Goal: Task Accomplishment & Management: Complete application form

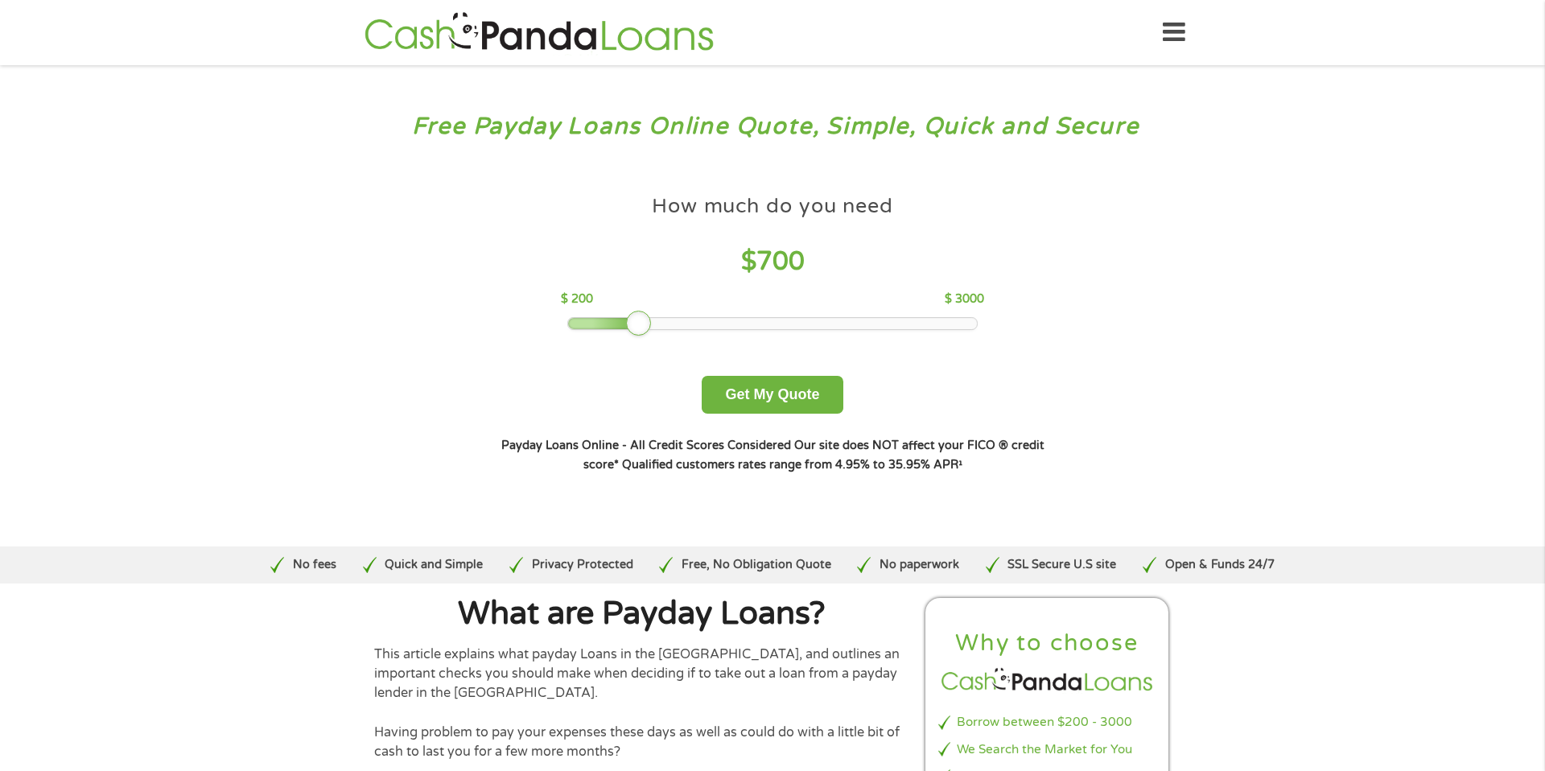
drag, startPoint x: 675, startPoint y: 319, endPoint x: 642, endPoint y: 319, distance: 33.0
click at [640, 320] on div at bounding box center [639, 324] width 26 height 26
click at [759, 379] on button "Get My Quote" at bounding box center [771, 395] width 141 height 38
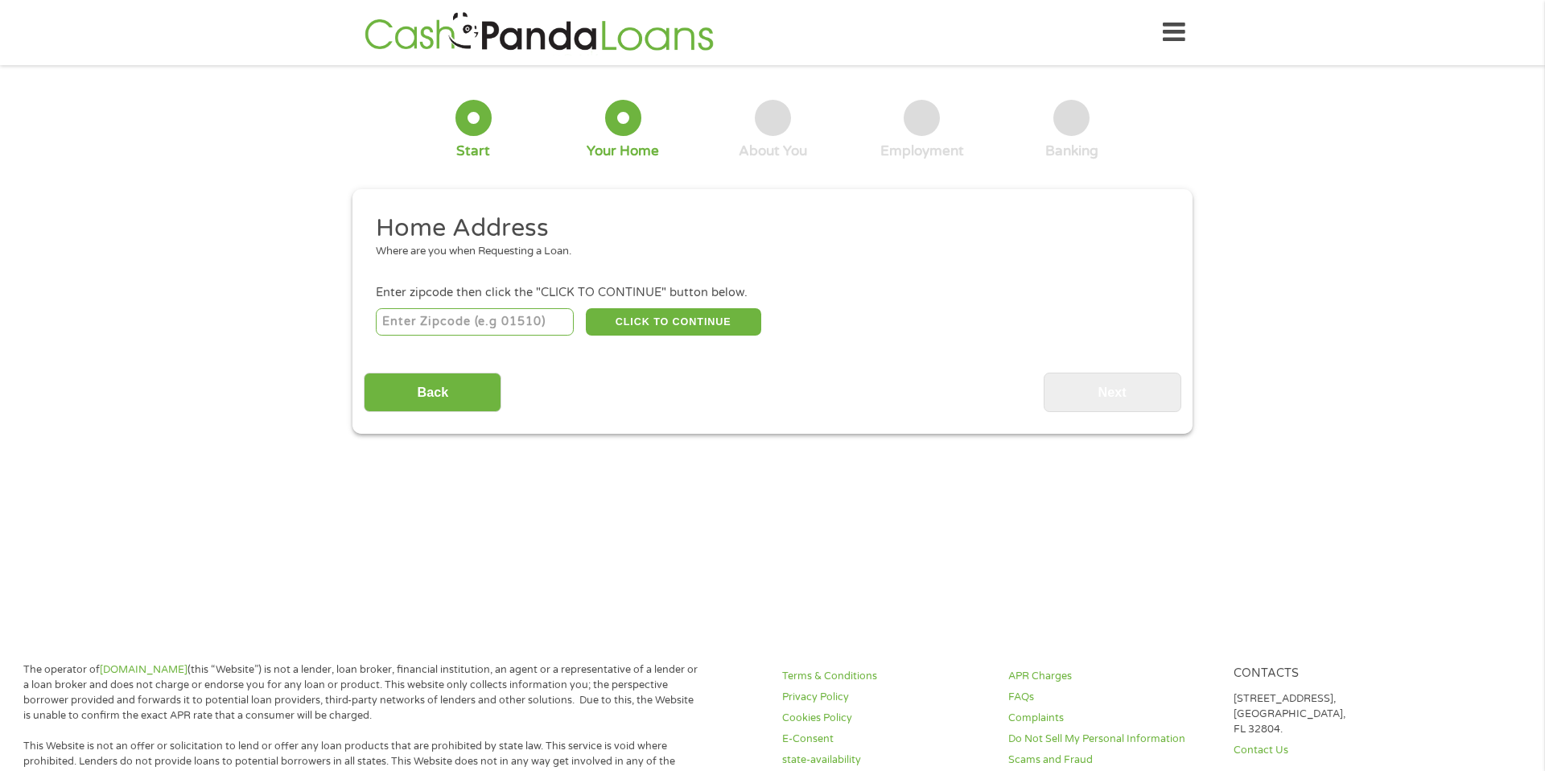
click at [447, 311] on input "number" at bounding box center [475, 321] width 199 height 27
click at [447, 321] on input "number" at bounding box center [475, 321] width 199 height 27
type input "78602"
click at [650, 326] on button "CLICK TO CONTINUE" at bounding box center [673, 321] width 175 height 27
type input "78602"
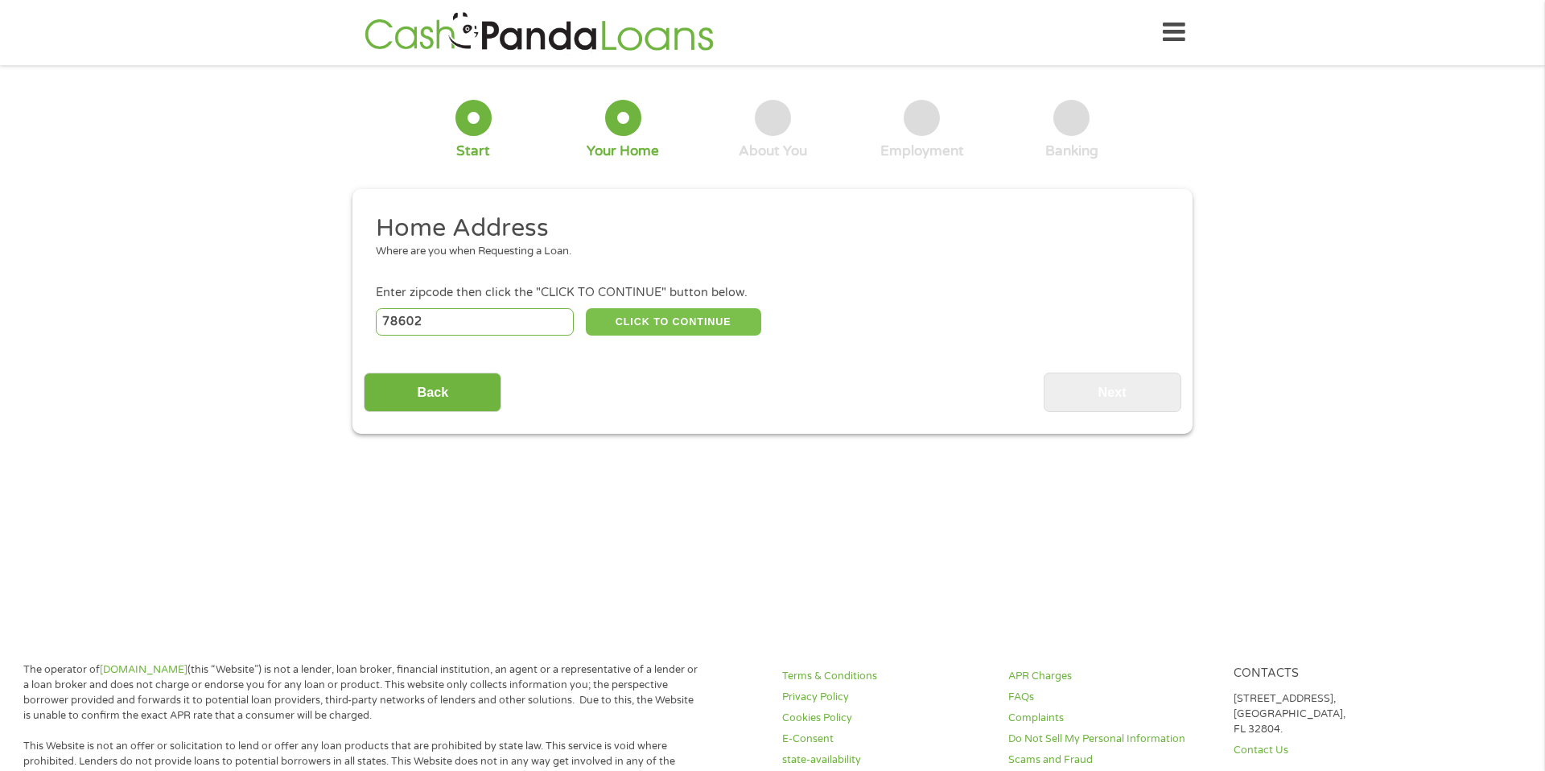
type input "Bastrop"
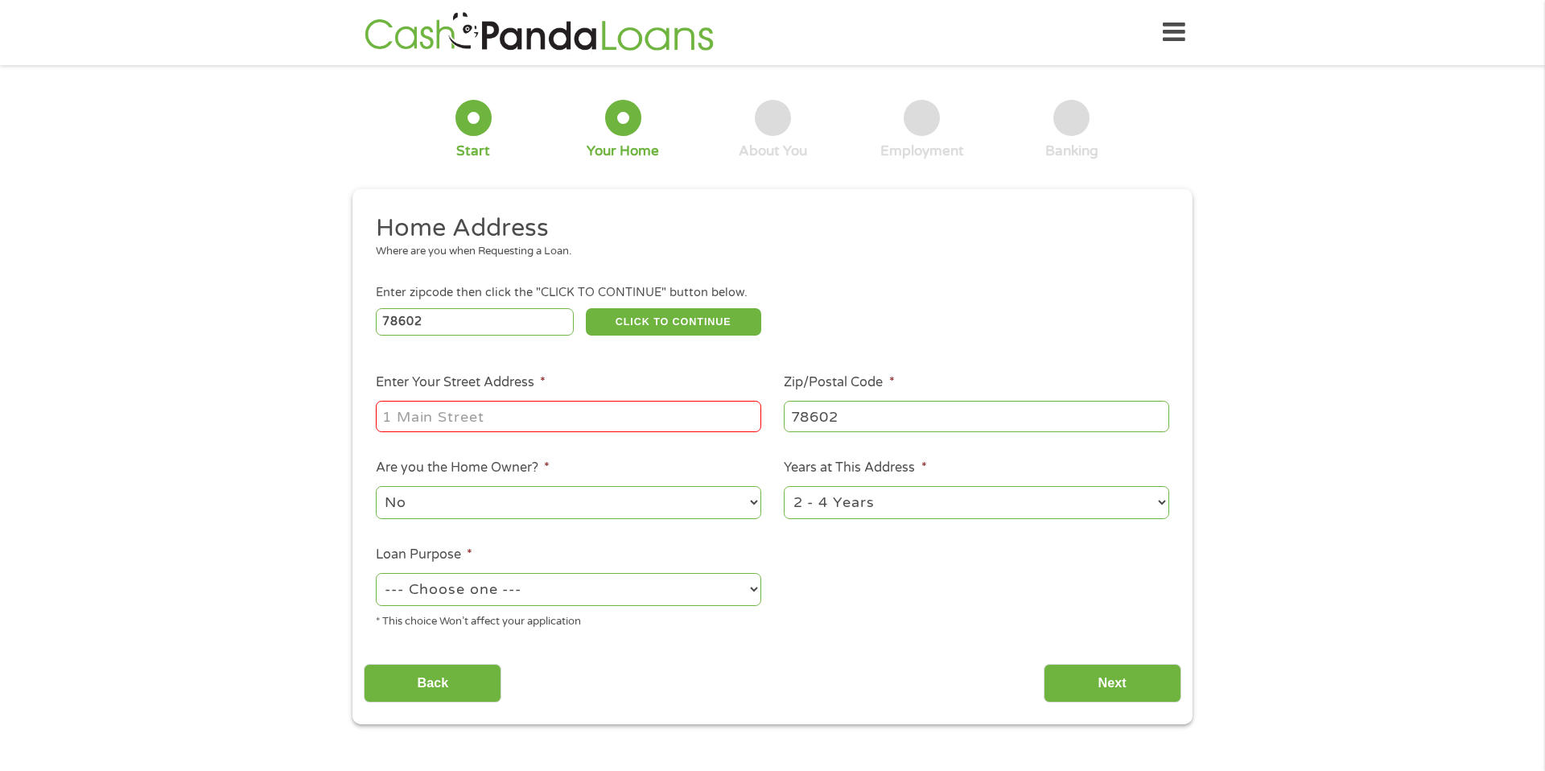
click at [582, 415] on input "Enter Your Street Address *" at bounding box center [568, 416] width 385 height 31
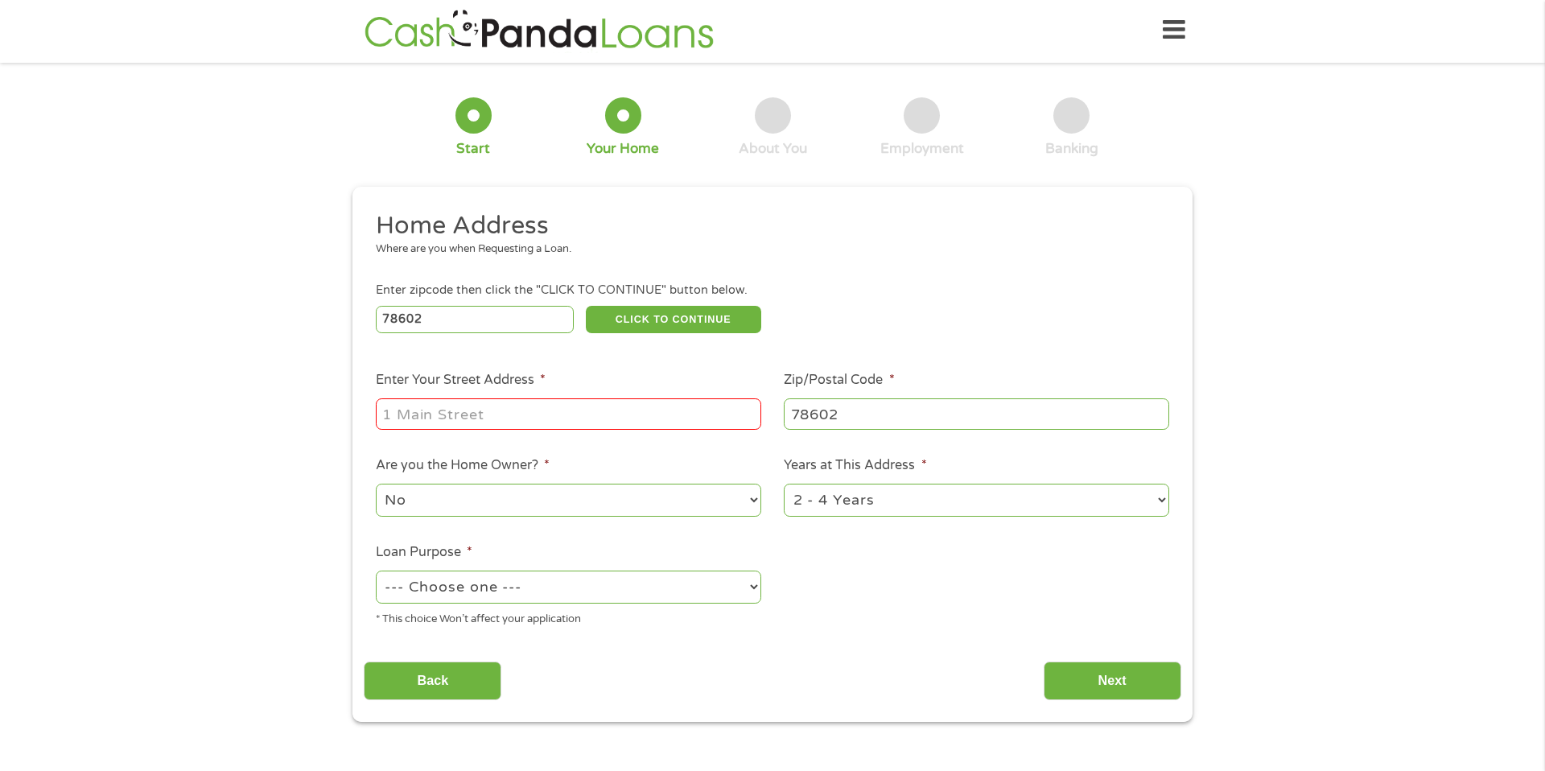
click at [580, 413] on input "Enter Your Street Address *" at bounding box center [568, 413] width 385 height 31
type input "670 FM 1209"
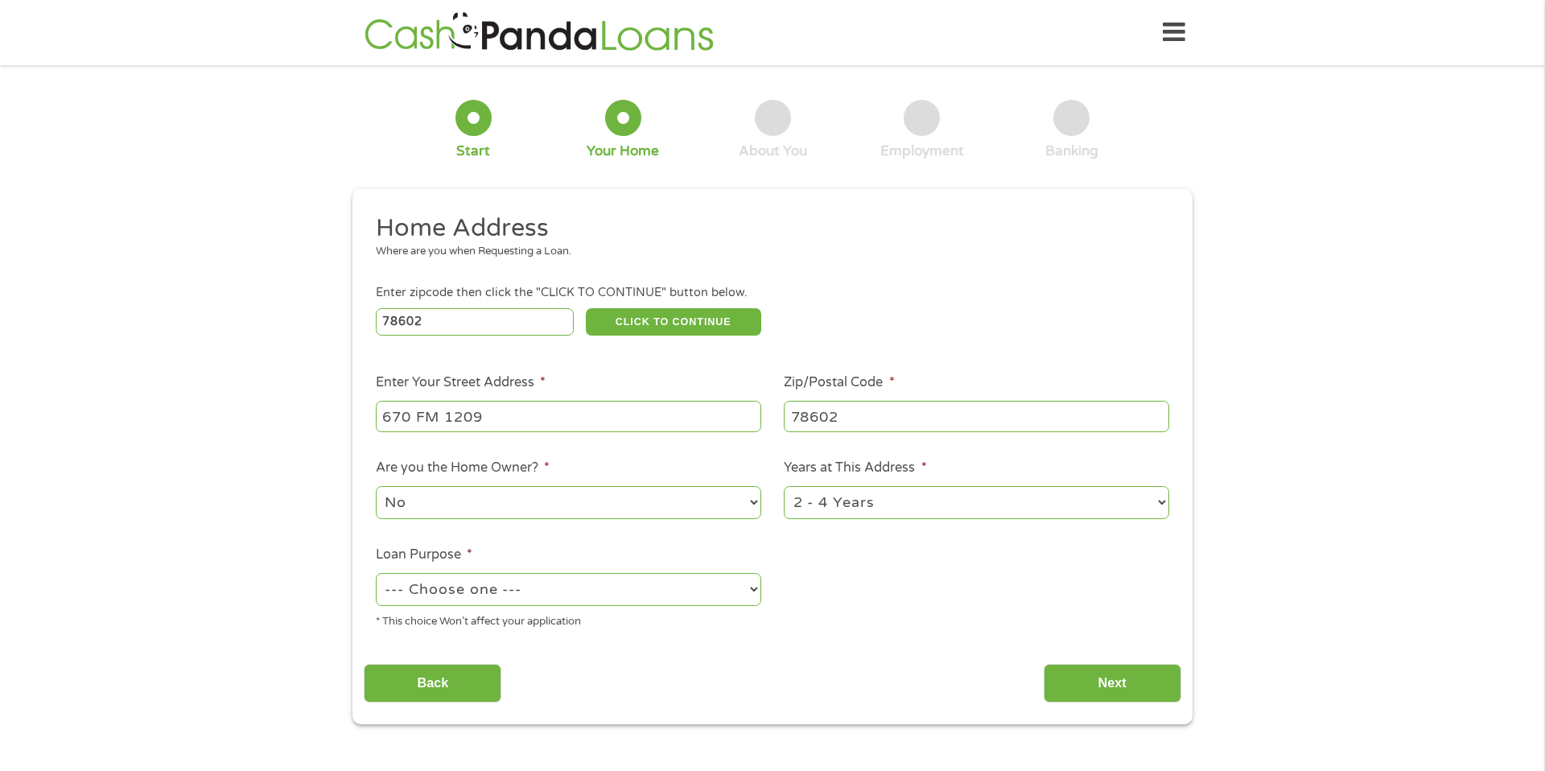
click at [748, 496] on select "No Yes" at bounding box center [568, 502] width 385 height 33
select select "yes"
click at [753, 591] on select "--- Choose one --- Pay Bills Debt Consolidation Home Improvement Major Purchase…" at bounding box center [568, 589] width 385 height 33
click at [752, 586] on select "--- Choose one --- Pay Bills Debt Consolidation Home Improvement Major Purchase…" at bounding box center [568, 589] width 385 height 33
select select "medicalexpenses"
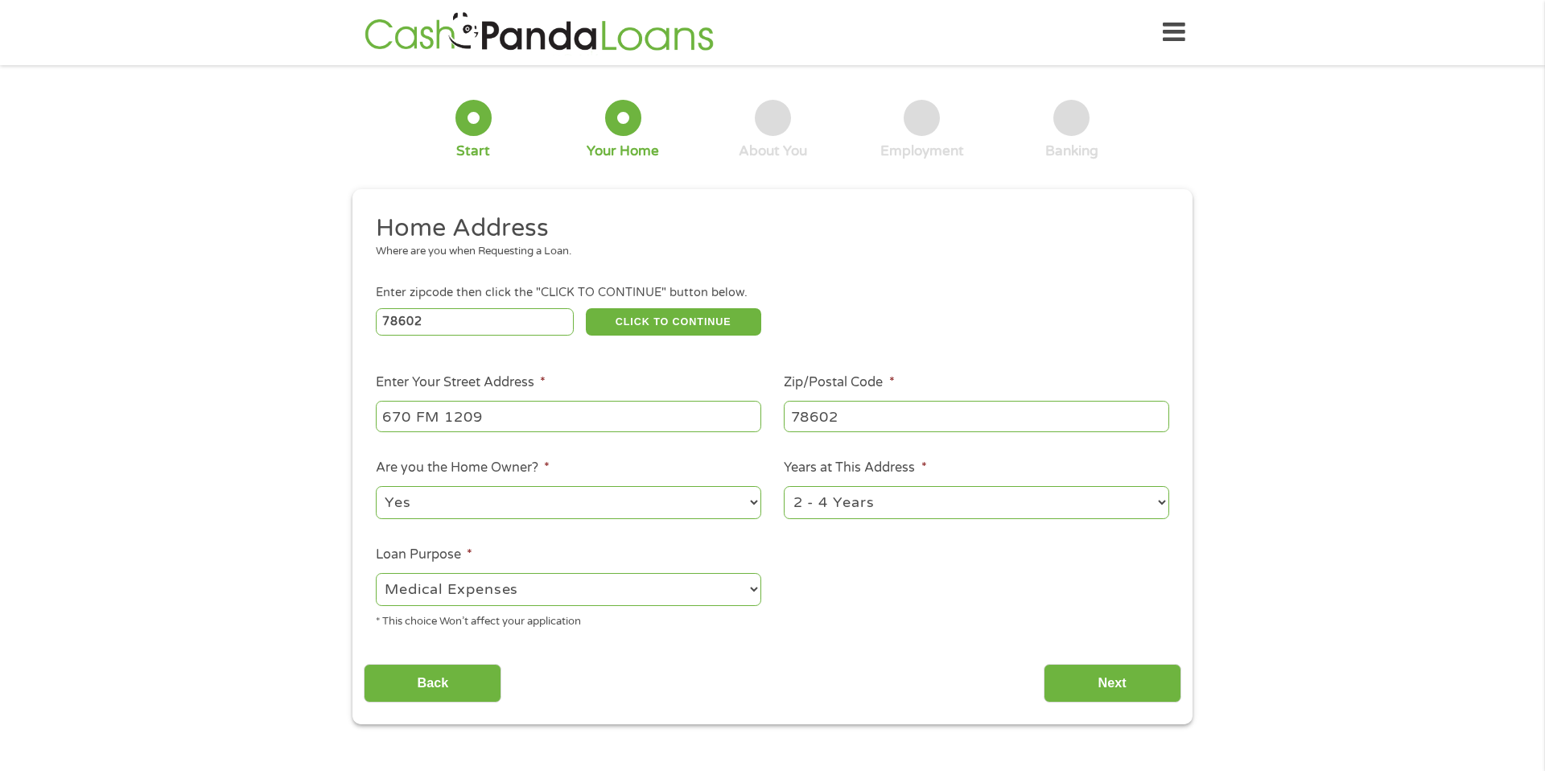
click at [1158, 504] on select "1 Year or less 1 - 2 Years 2 - 4 Years Over 4 Years" at bounding box center [976, 502] width 385 height 33
select select "60months"
click at [1117, 690] on input "Next" at bounding box center [1112, 683] width 138 height 39
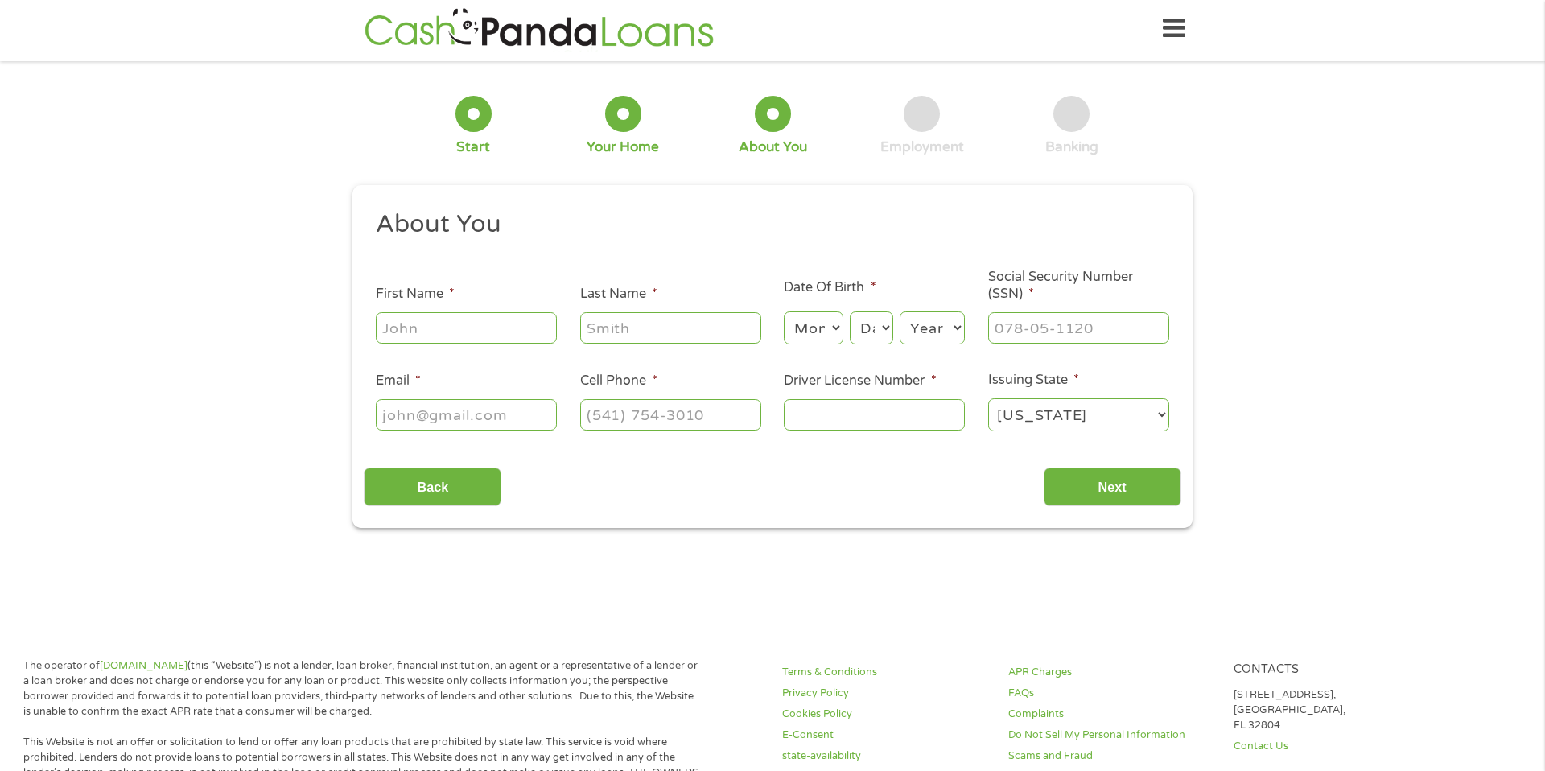
scroll to position [6, 0]
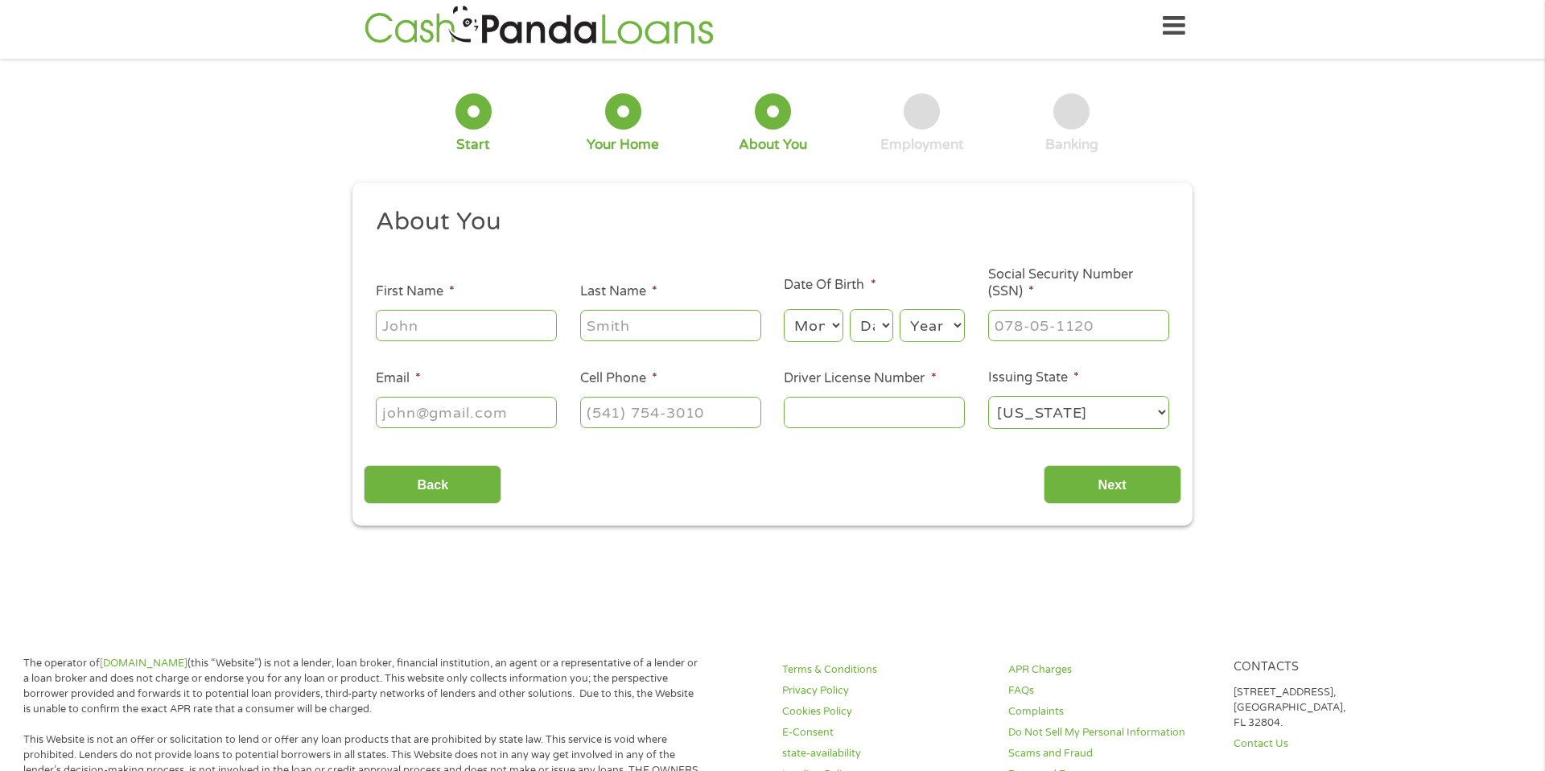
click at [477, 315] on input "First Name *" at bounding box center [466, 325] width 181 height 31
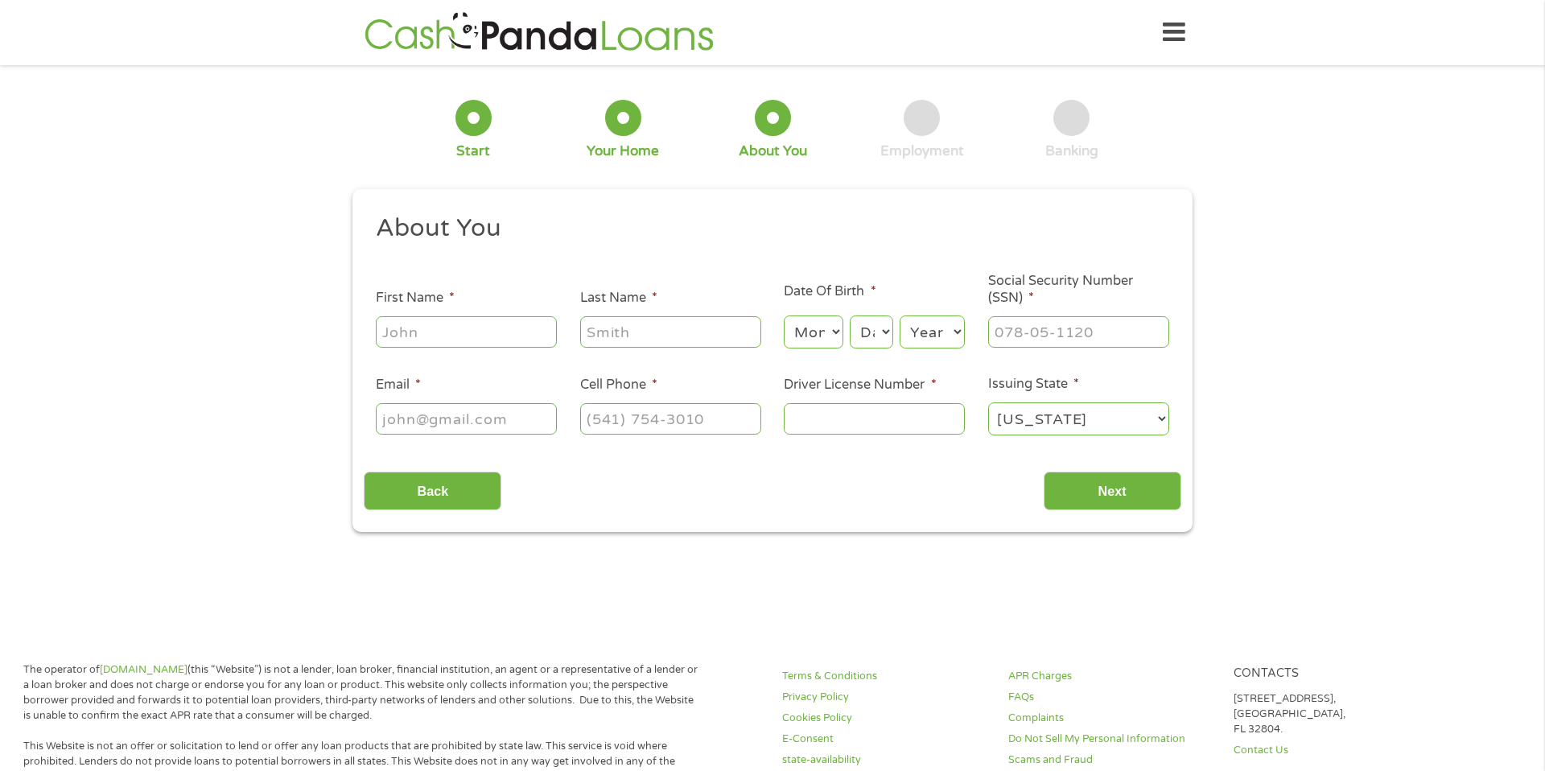
click at [474, 319] on input "First Name *" at bounding box center [466, 331] width 181 height 31
type input "[PERSON_NAME]"
type input "[PHONE_NUMBER]"
click at [841, 329] on select "Month 1 2 3 4 5 6 7 8 9 10 11 12" at bounding box center [813, 331] width 59 height 33
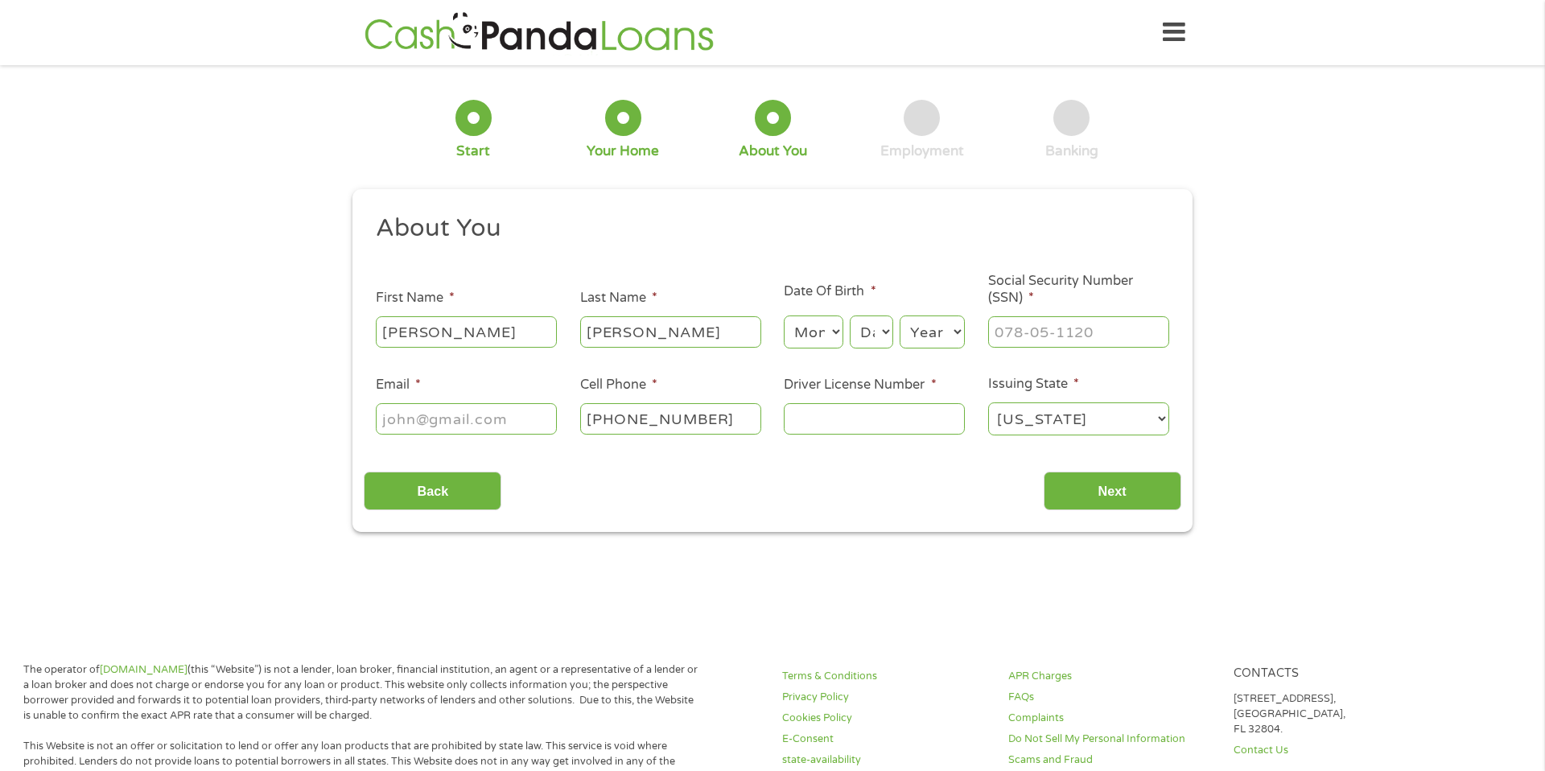
select select "6"
click at [886, 339] on select "Day 1 2 3 4 5 6 7 8 9 10 11 12 13 14 15 16 17 18 19 20 21 22 23 24 25 26 27 28 …" at bounding box center [870, 331] width 43 height 33
select select "19"
click at [954, 334] on select "Year [DATE] 2006 2005 2004 2003 2002 2001 2000 1999 1998 1997 1996 1995 1994 19…" at bounding box center [931, 331] width 65 height 33
select select "1968"
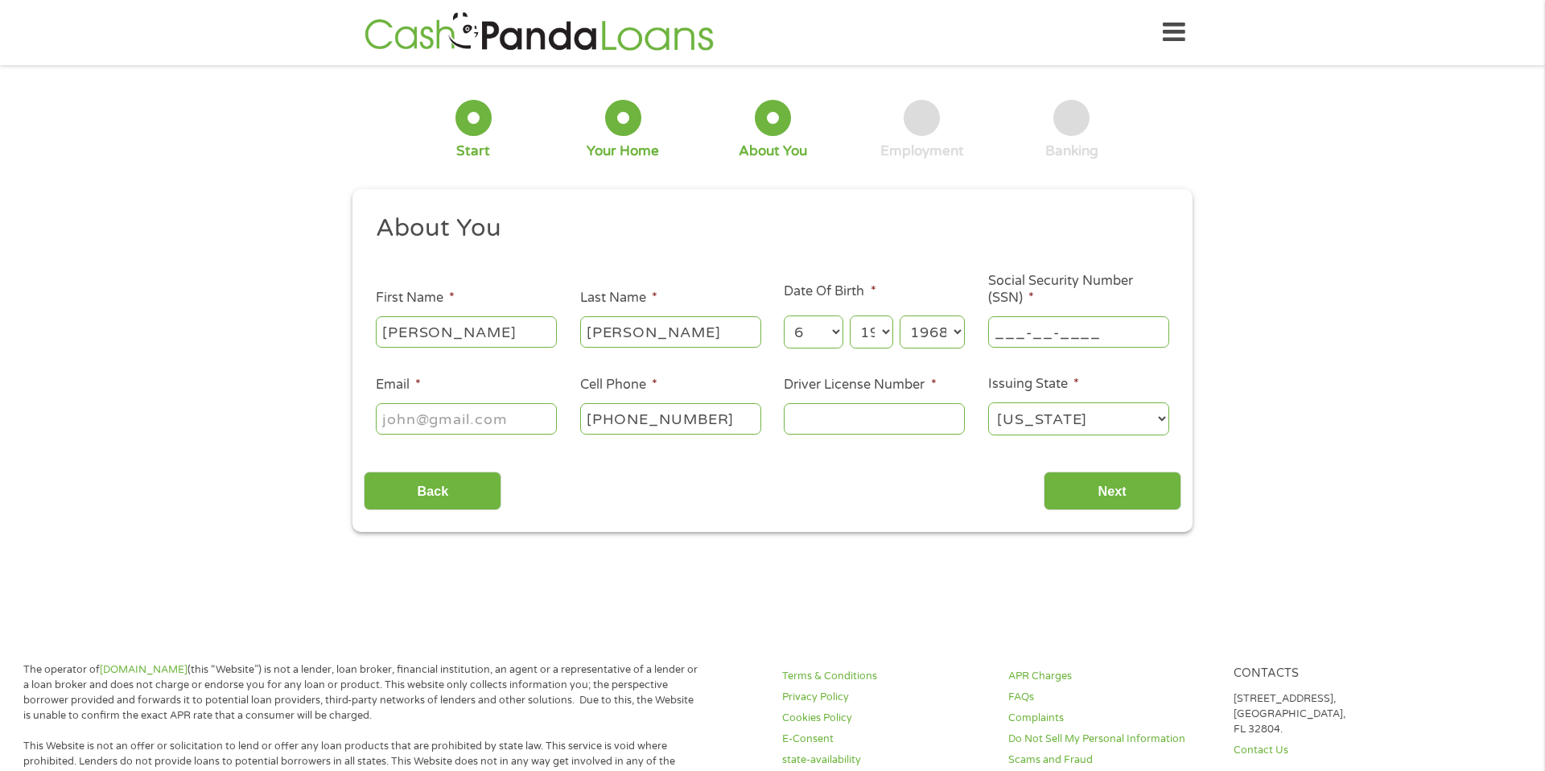
click at [1011, 322] on input "___-__-____" at bounding box center [1078, 331] width 181 height 31
type input "467-13-7048"
type input "[EMAIL_ADDRESS][DOMAIN_NAME]"
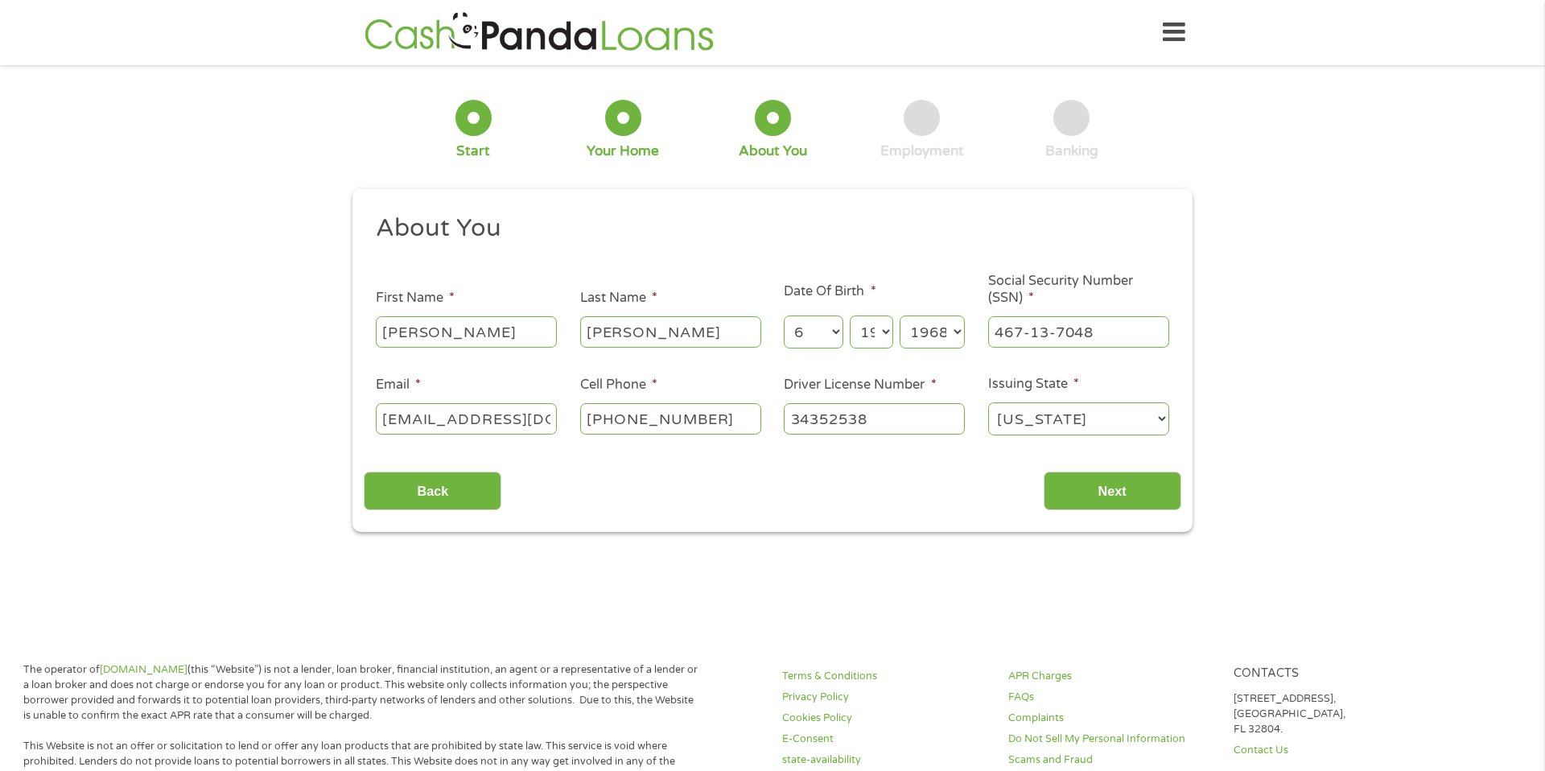
type input "34352538"
click at [1091, 492] on input "Next" at bounding box center [1112, 490] width 138 height 39
click at [1088, 491] on input "Next" at bounding box center [1112, 490] width 138 height 39
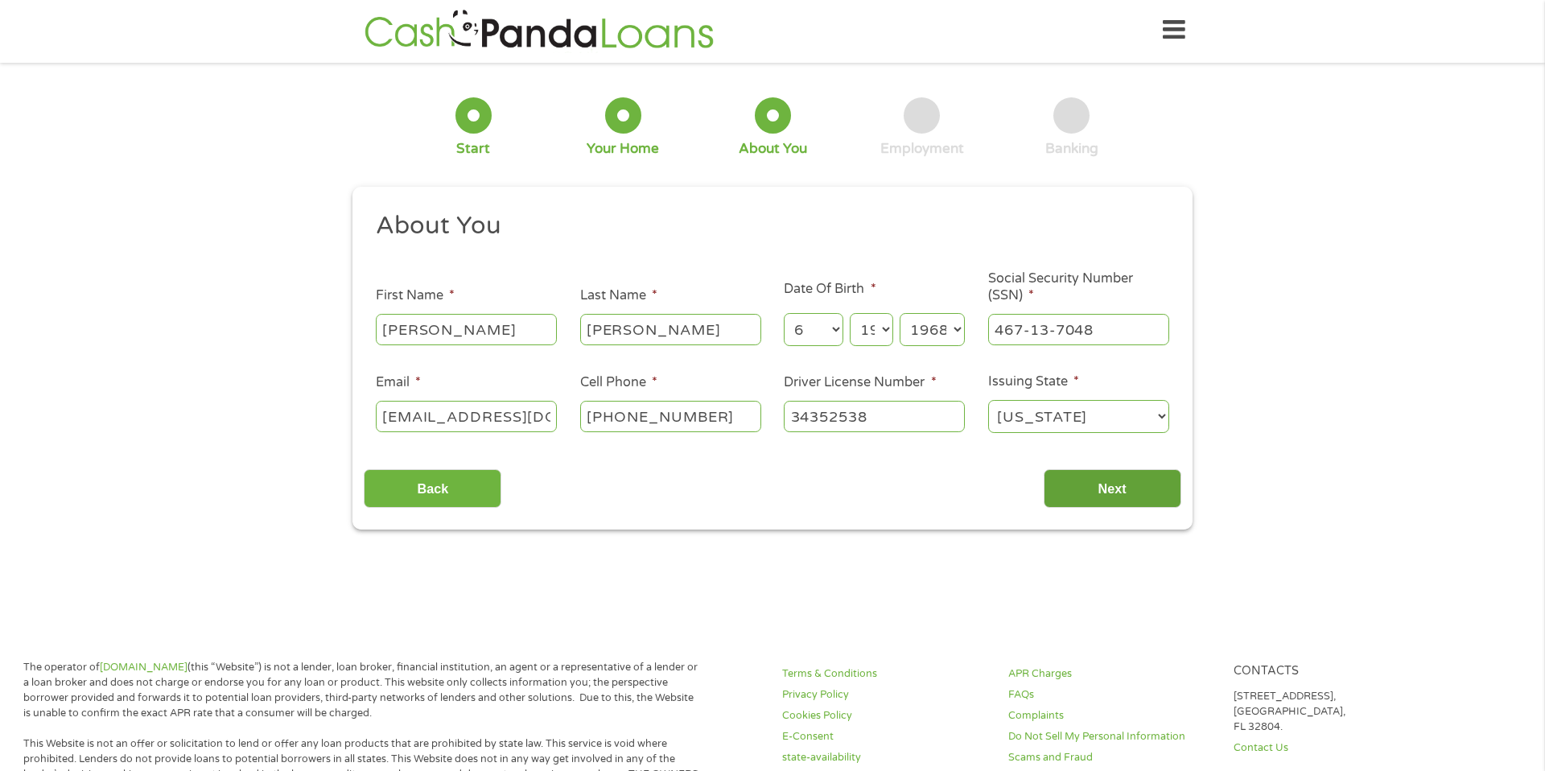
click at [1118, 492] on input "Next" at bounding box center [1112, 488] width 138 height 39
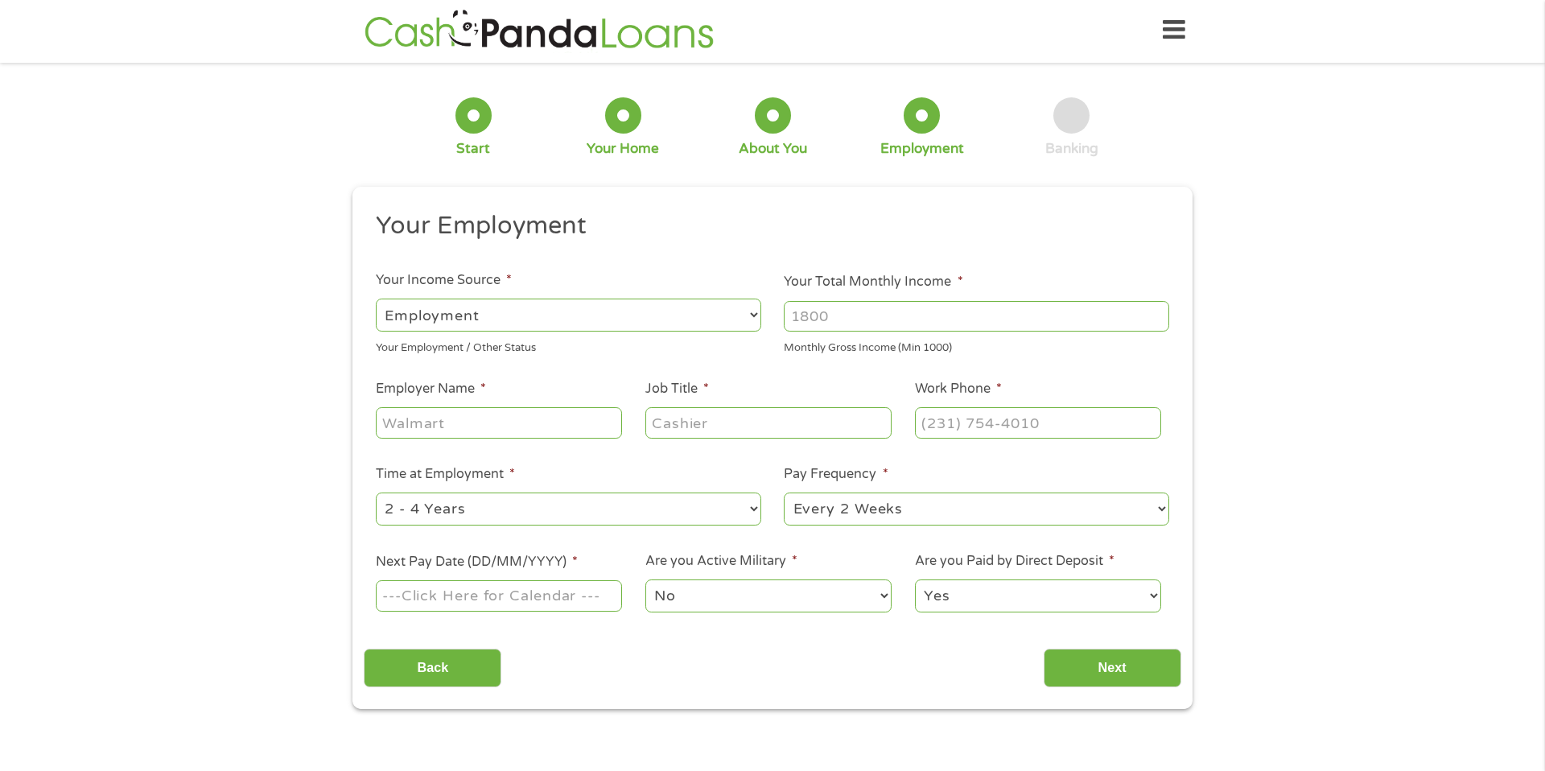
scroll to position [0, 0]
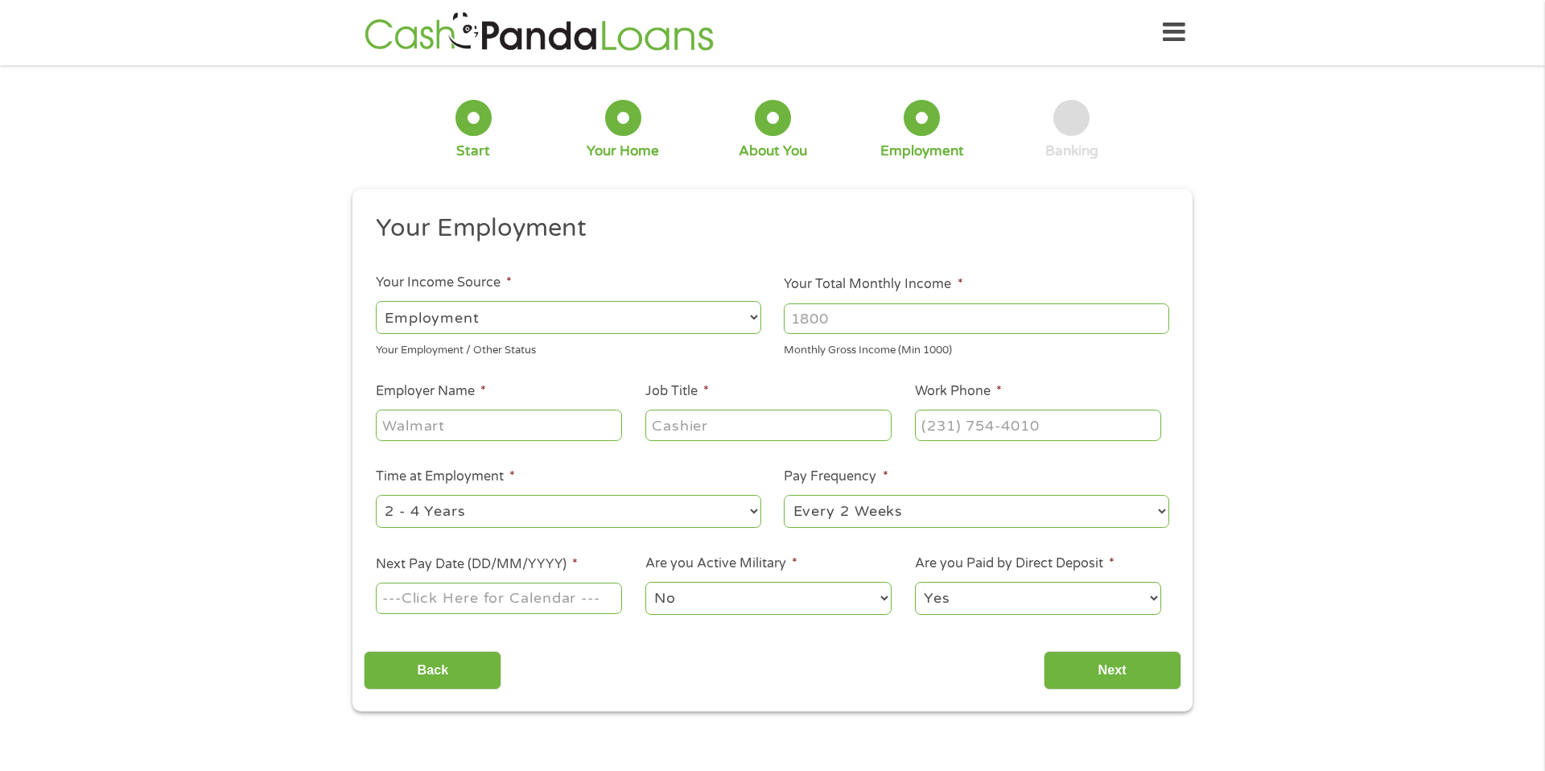
click at [755, 323] on select "--- Choose one --- Employment [DEMOGRAPHIC_DATA] Benefits" at bounding box center [568, 317] width 385 height 33
type input "1000"
click at [1161, 320] on input "1000" at bounding box center [976, 318] width 385 height 31
click at [1159, 320] on input "1000" at bounding box center [976, 318] width 385 height 31
type input "2300"
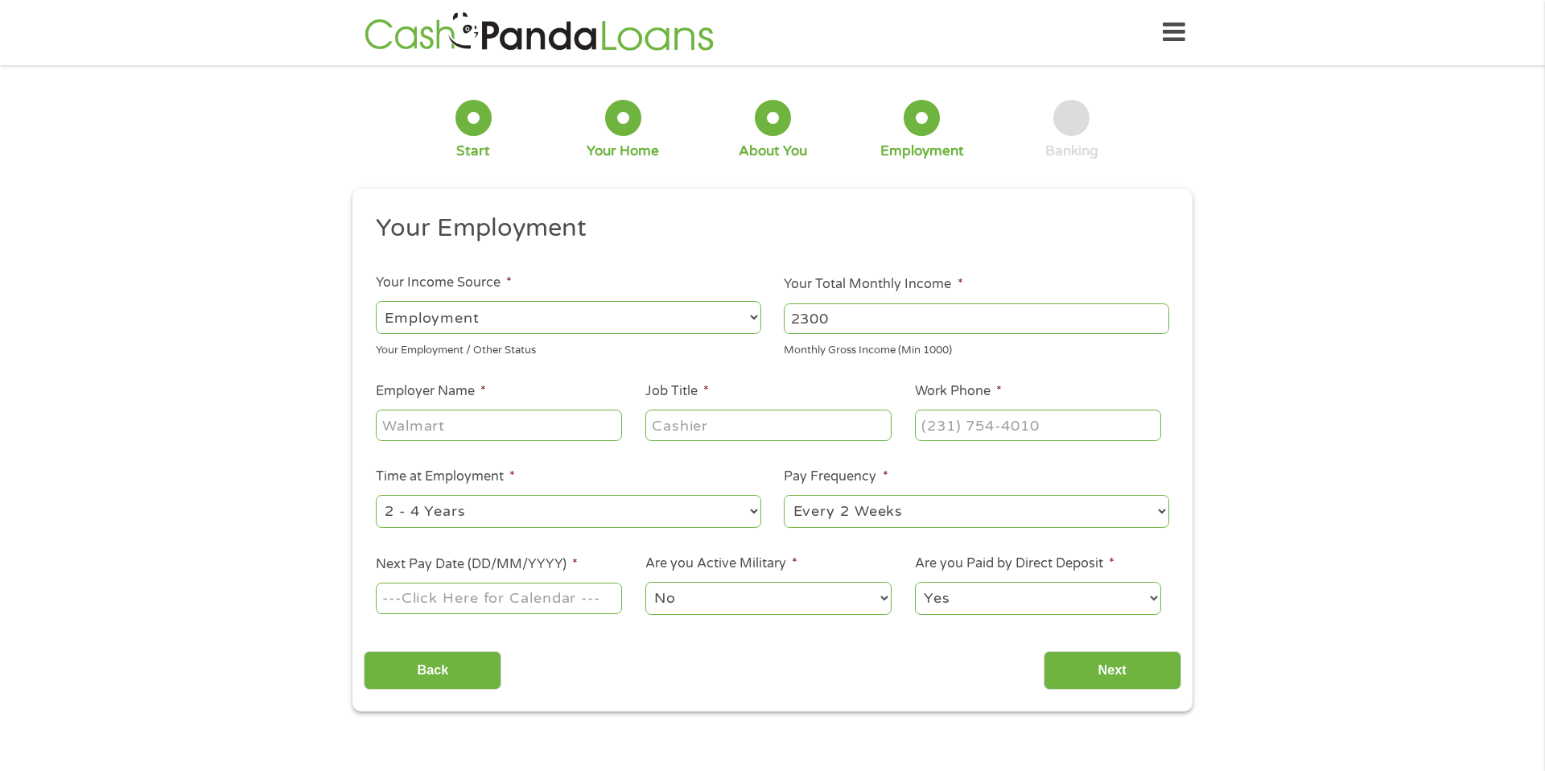
click at [557, 432] on input "Employer Name *" at bounding box center [499, 424] width 246 height 31
type input "Bastrop Glass LLC"
type input "Office Manager"
type input "[PHONE_NUMBER]"
click at [751, 511] on select "--- Choose one --- 1 Year or less 1 - 2 Years 2 - 4 Years Over 4 Years" at bounding box center [568, 511] width 385 height 33
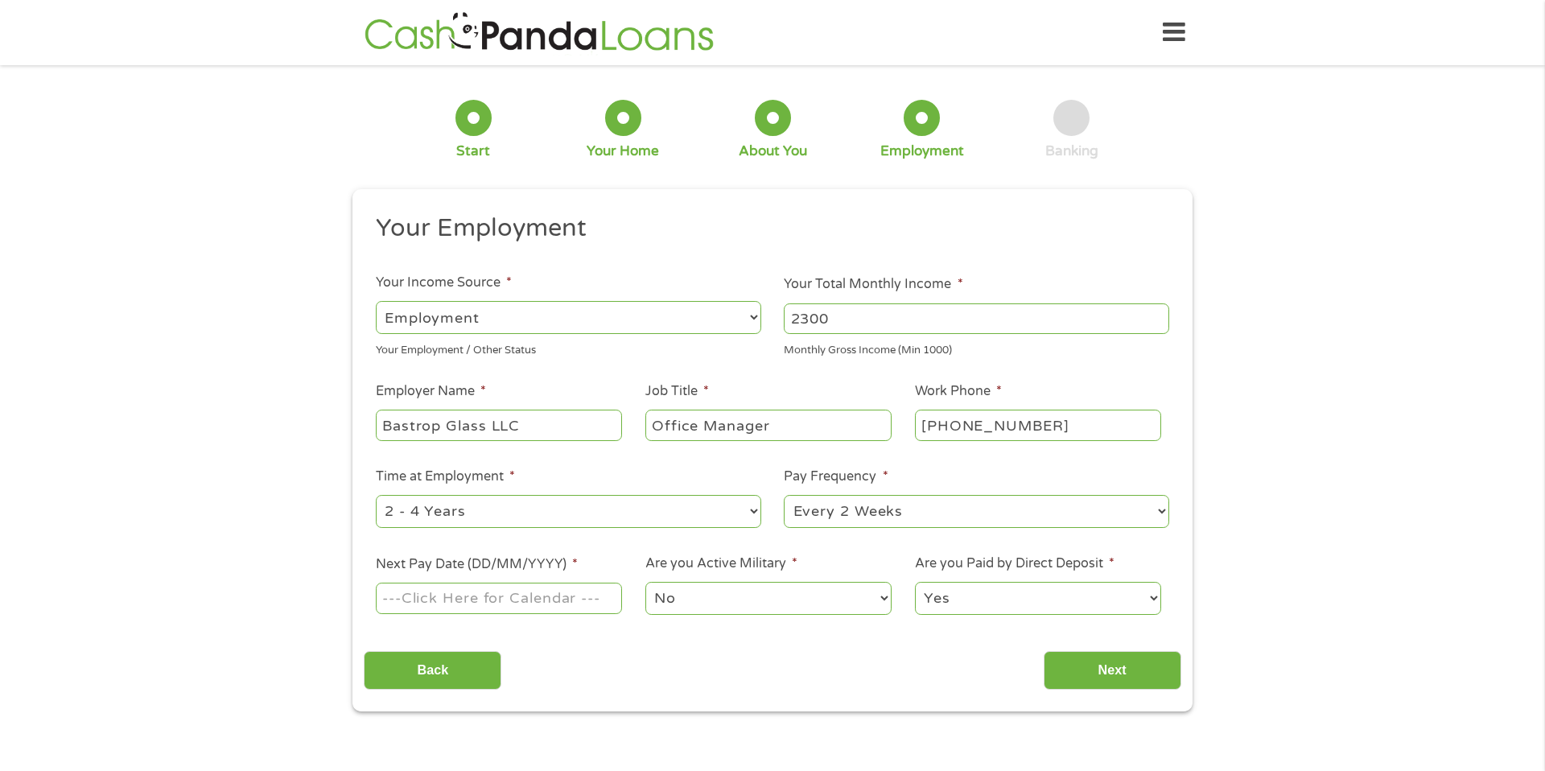
select select "60months"
click at [1165, 515] on select "--- Choose one --- Every 2 Weeks Every Week Monthly Semi-Monthly" at bounding box center [976, 511] width 385 height 33
select select "monthly"
click at [593, 597] on input "Next Pay Date (DD/MM/YYYY) *" at bounding box center [499, 597] width 246 height 31
type input "[DATE]"
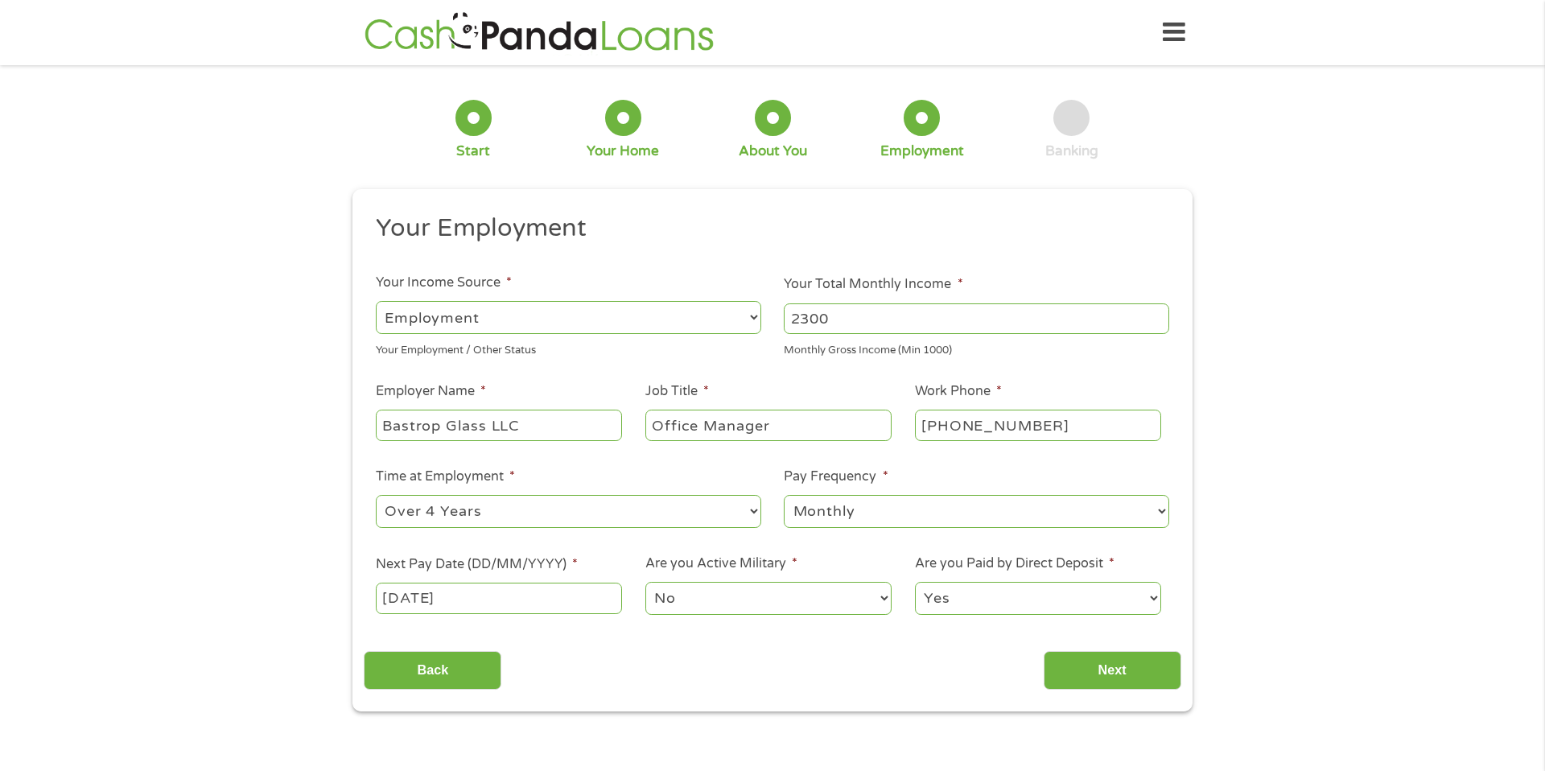
click at [1152, 599] on select "Yes No" at bounding box center [1038, 598] width 246 height 33
select select "0"
click at [1120, 665] on input "Next" at bounding box center [1112, 670] width 138 height 39
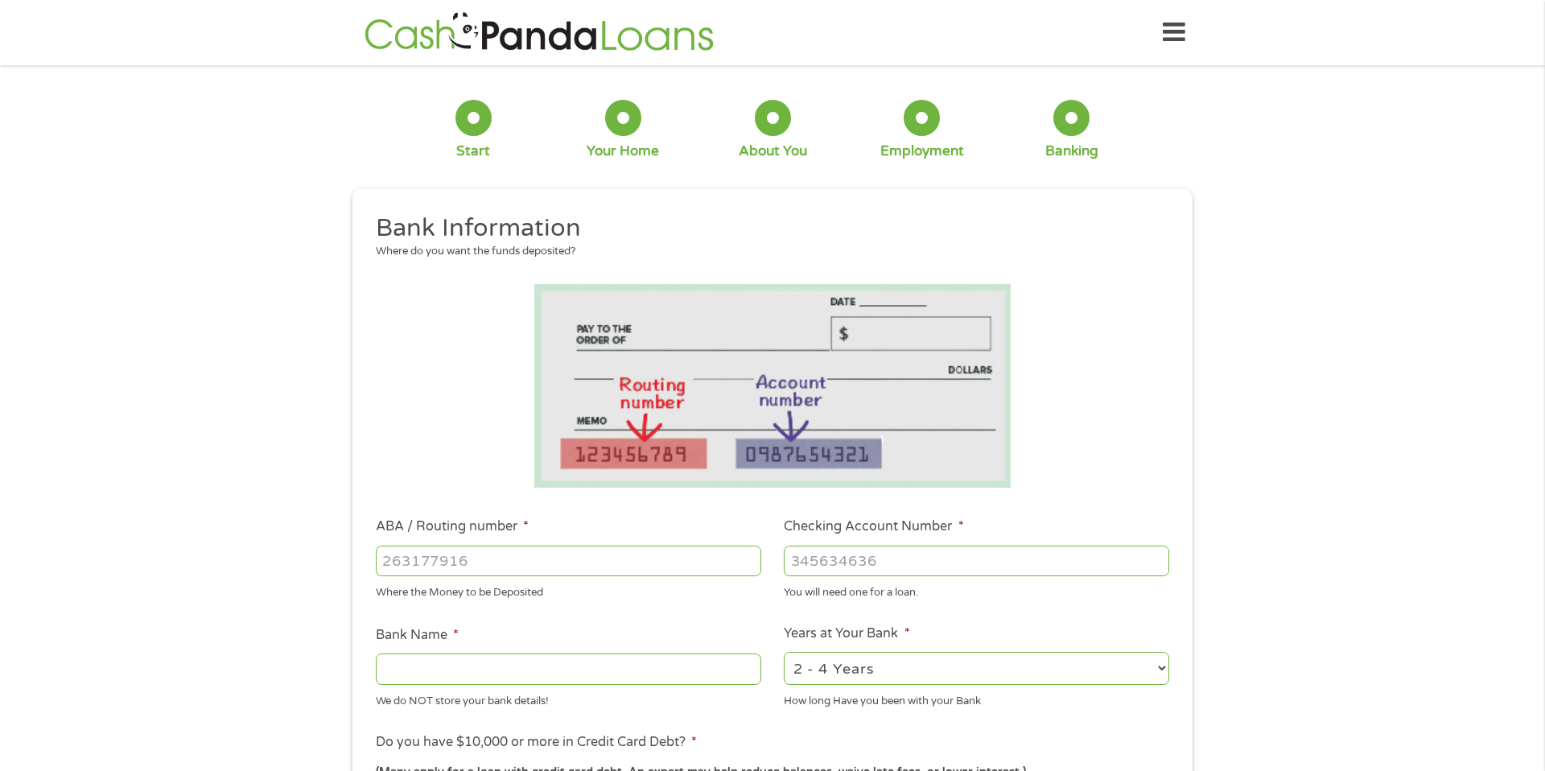
scroll to position [6, 6]
click at [393, 556] on input "ABA / Routing number *" at bounding box center [568, 560] width 385 height 31
type input "314977175"
type input "AUSTIN TELCO FEDERAL C U"
type input "314977175"
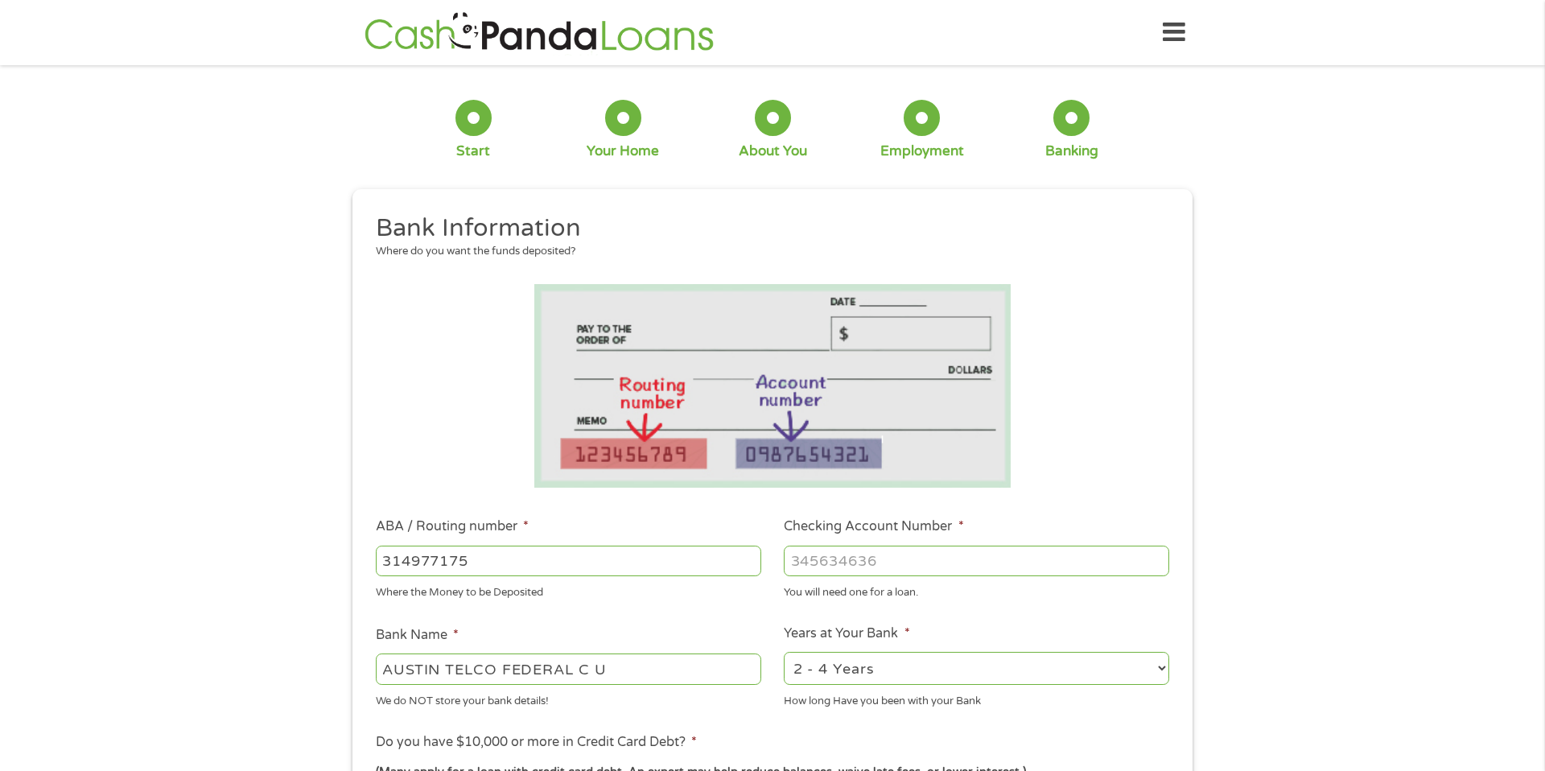
click at [825, 571] on input "Checking Account Number *" at bounding box center [976, 560] width 385 height 31
type input "1800332704"
click at [1166, 671] on select "2 - 4 Years 6 - 12 Months 1 - 2 Years Over 4 Years" at bounding box center [976, 668] width 385 height 33
select select "24months"
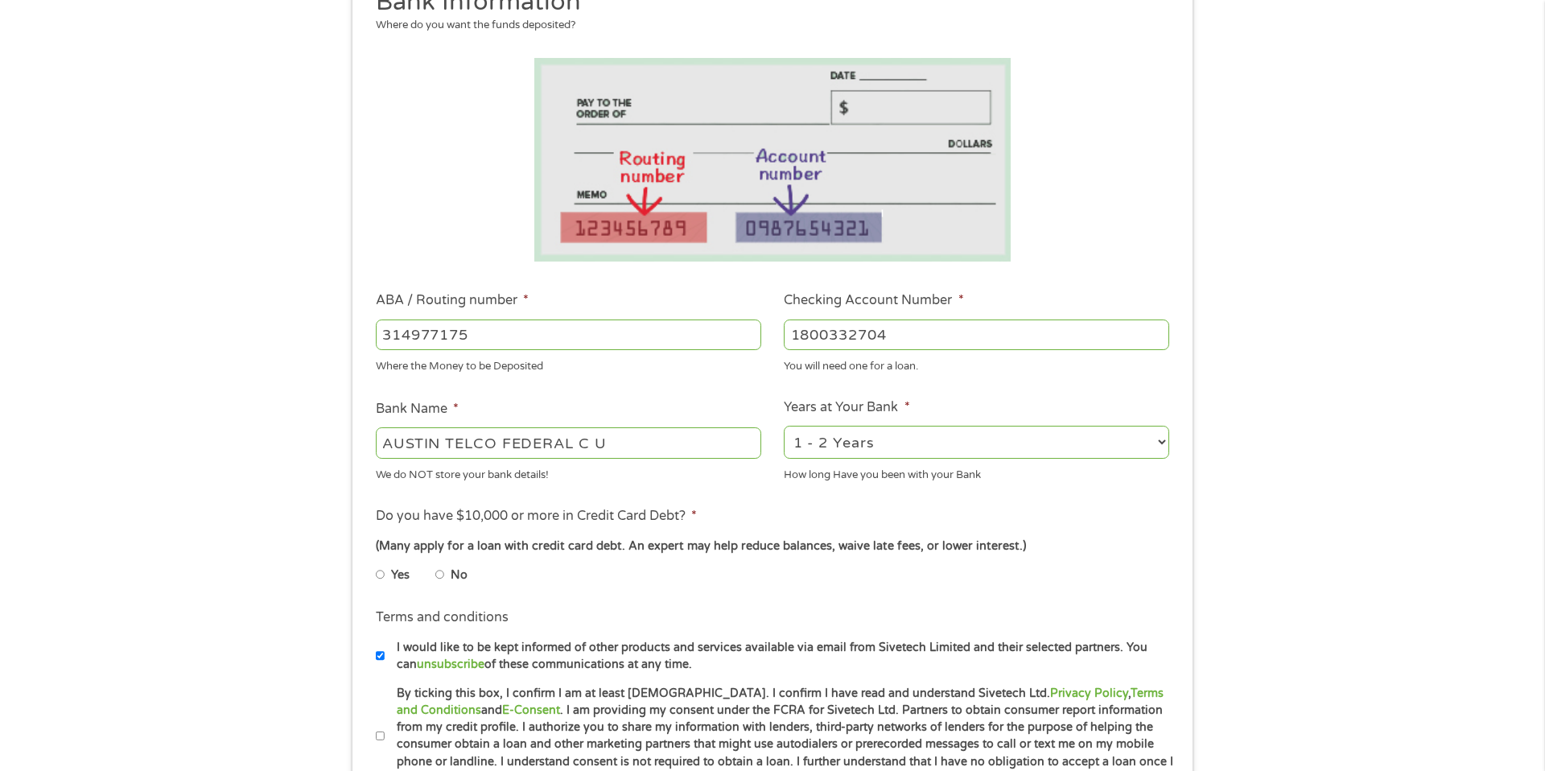
scroll to position [227, 0]
click at [436, 576] on ul "Yes No" at bounding box center [568, 576] width 384 height 37
click at [437, 575] on input "No" at bounding box center [440, 574] width 10 height 26
radio input "true"
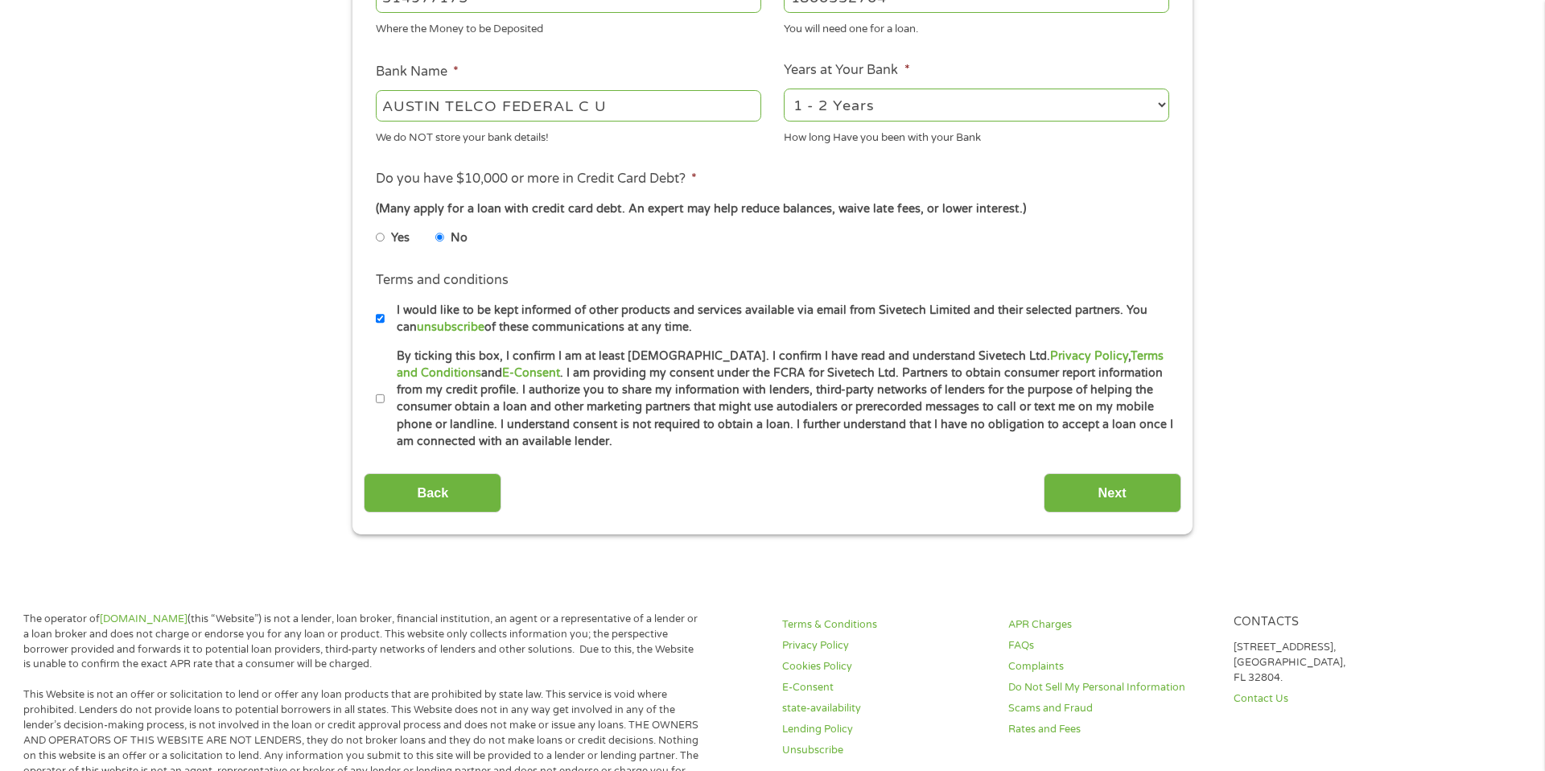
scroll to position [566, 0]
click at [1135, 491] on input "Next" at bounding box center [1112, 490] width 138 height 39
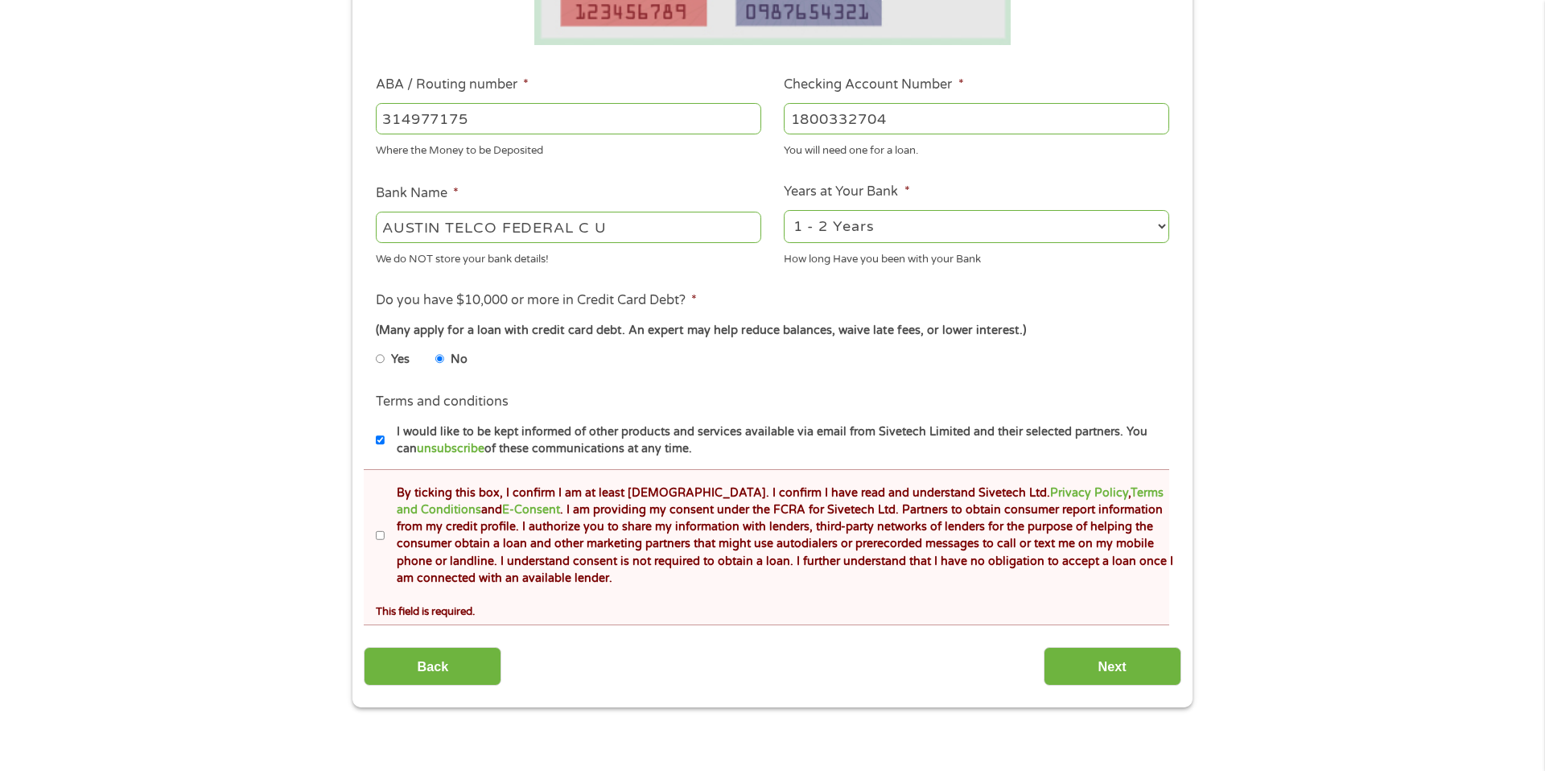
scroll to position [503, 0]
click at [380, 538] on input "By ticking this box, I confirm I am at least [DEMOGRAPHIC_DATA]. I confirm I ha…" at bounding box center [381, 535] width 10 height 26
checkbox input "true"
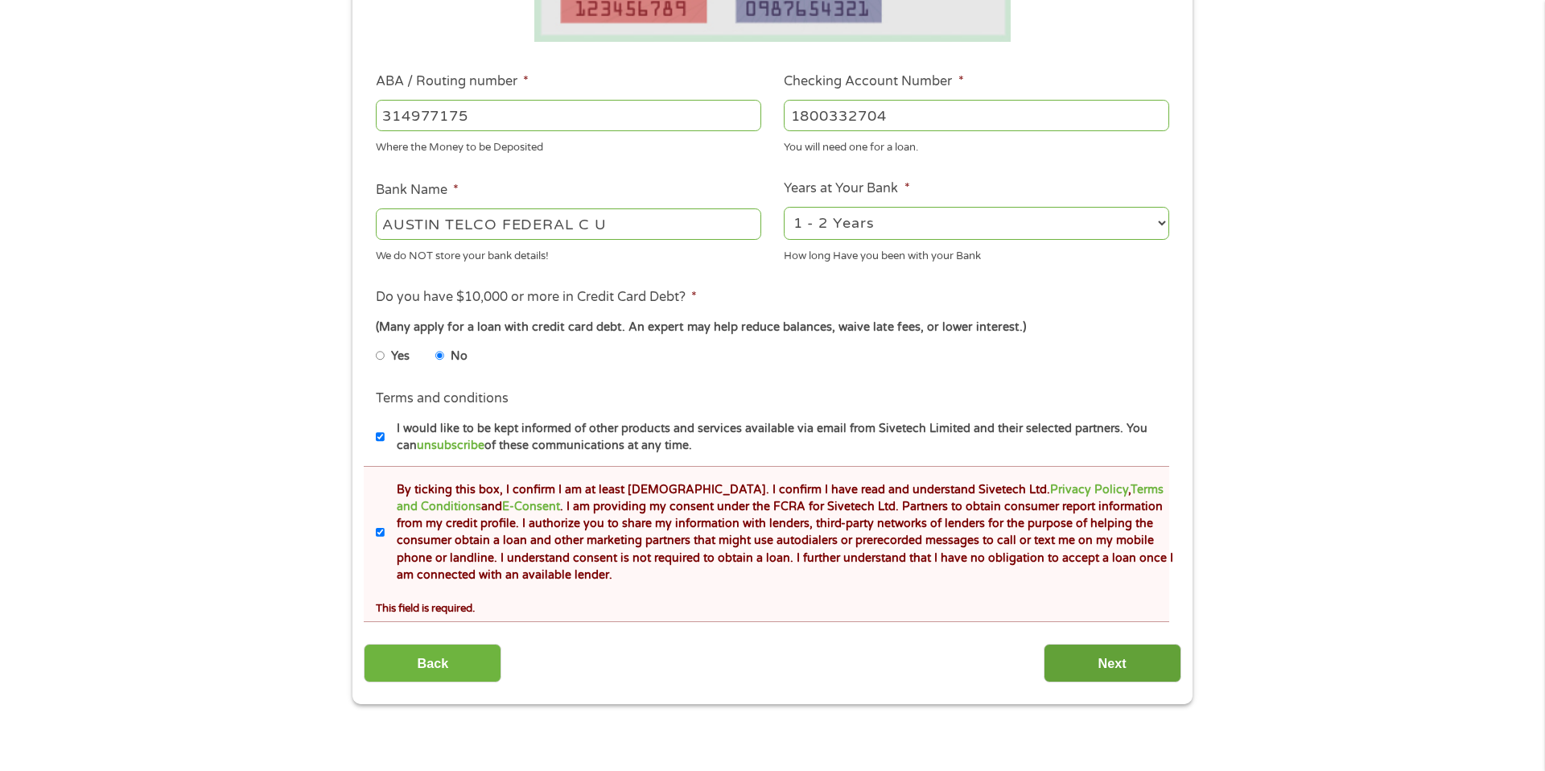
click at [1068, 663] on input "Next" at bounding box center [1112, 663] width 138 height 39
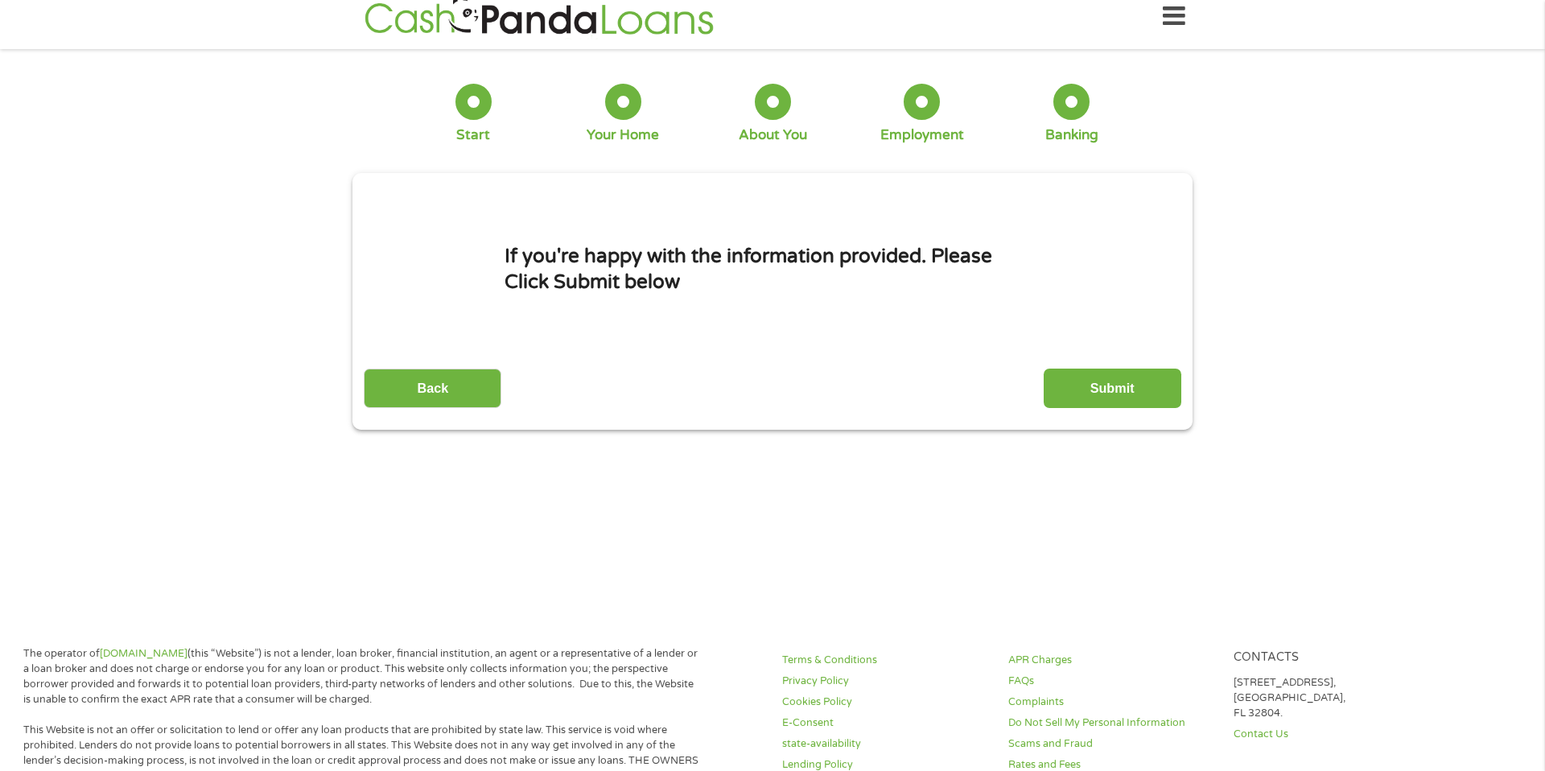
scroll to position [0, 0]
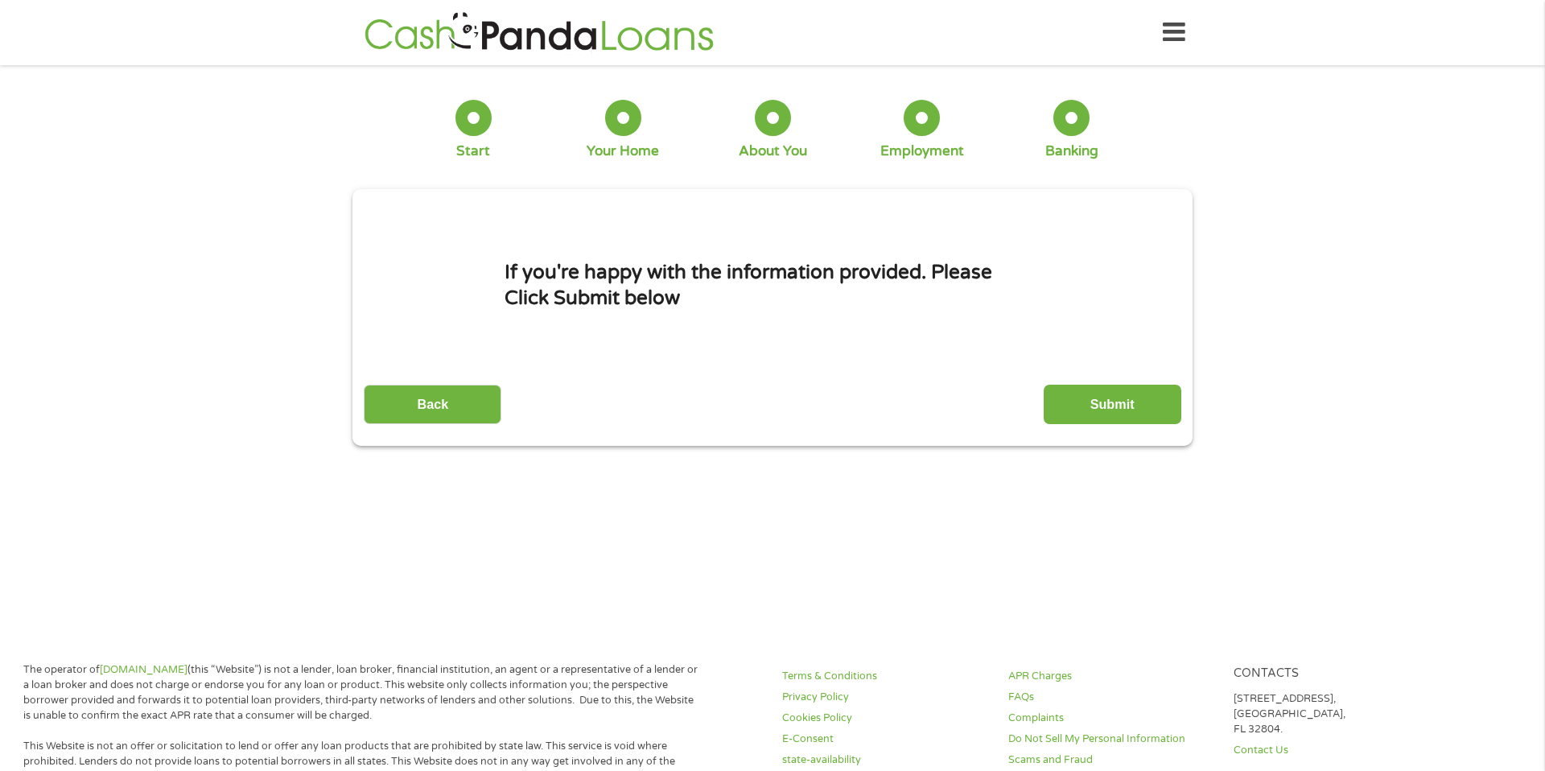
click at [1072, 417] on input "Submit" at bounding box center [1112, 404] width 138 height 39
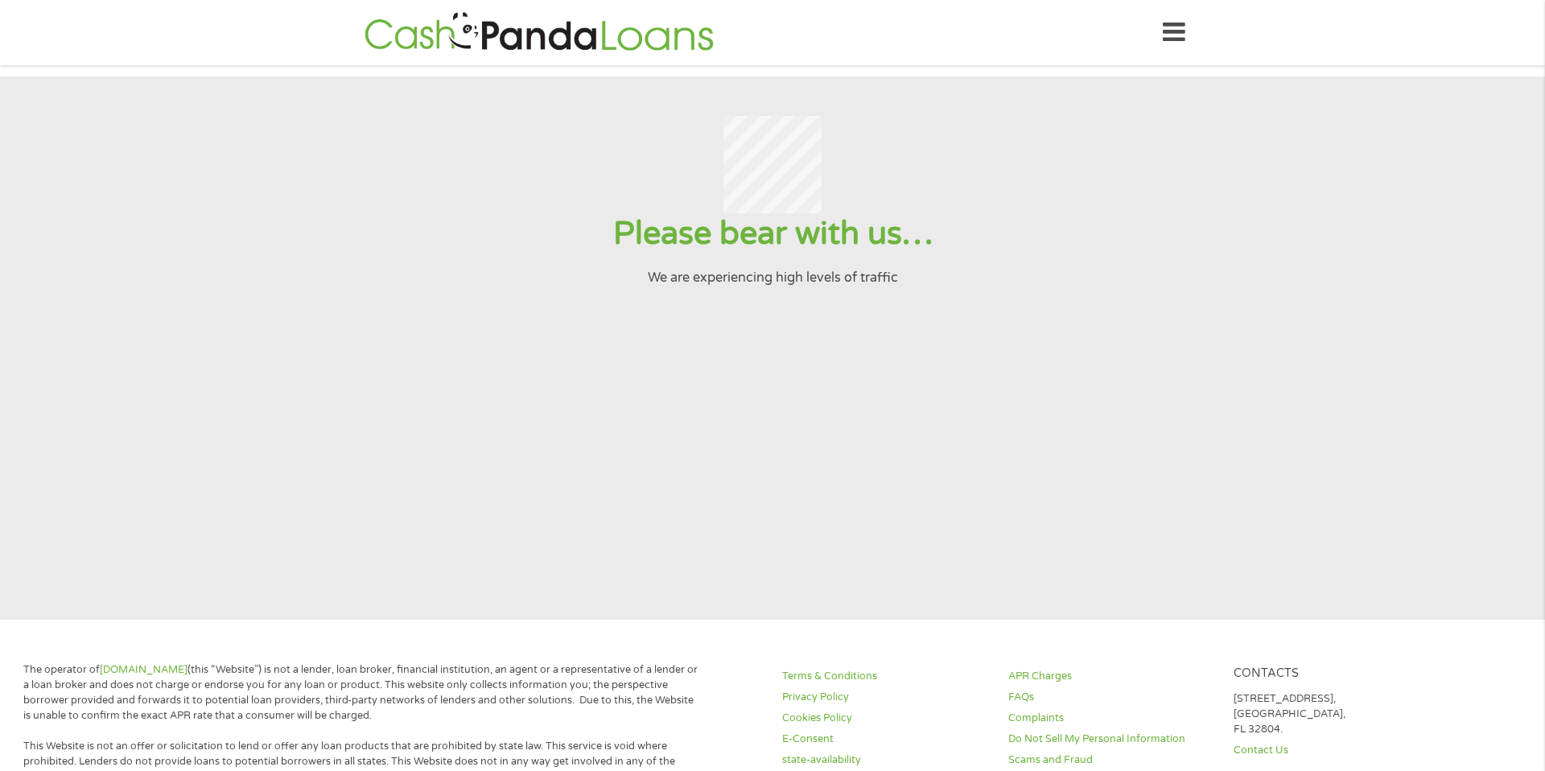
click at [1067, 418] on section "Please bear with us… We are experiencing high levels of traffic" at bounding box center [772, 347] width 1545 height 543
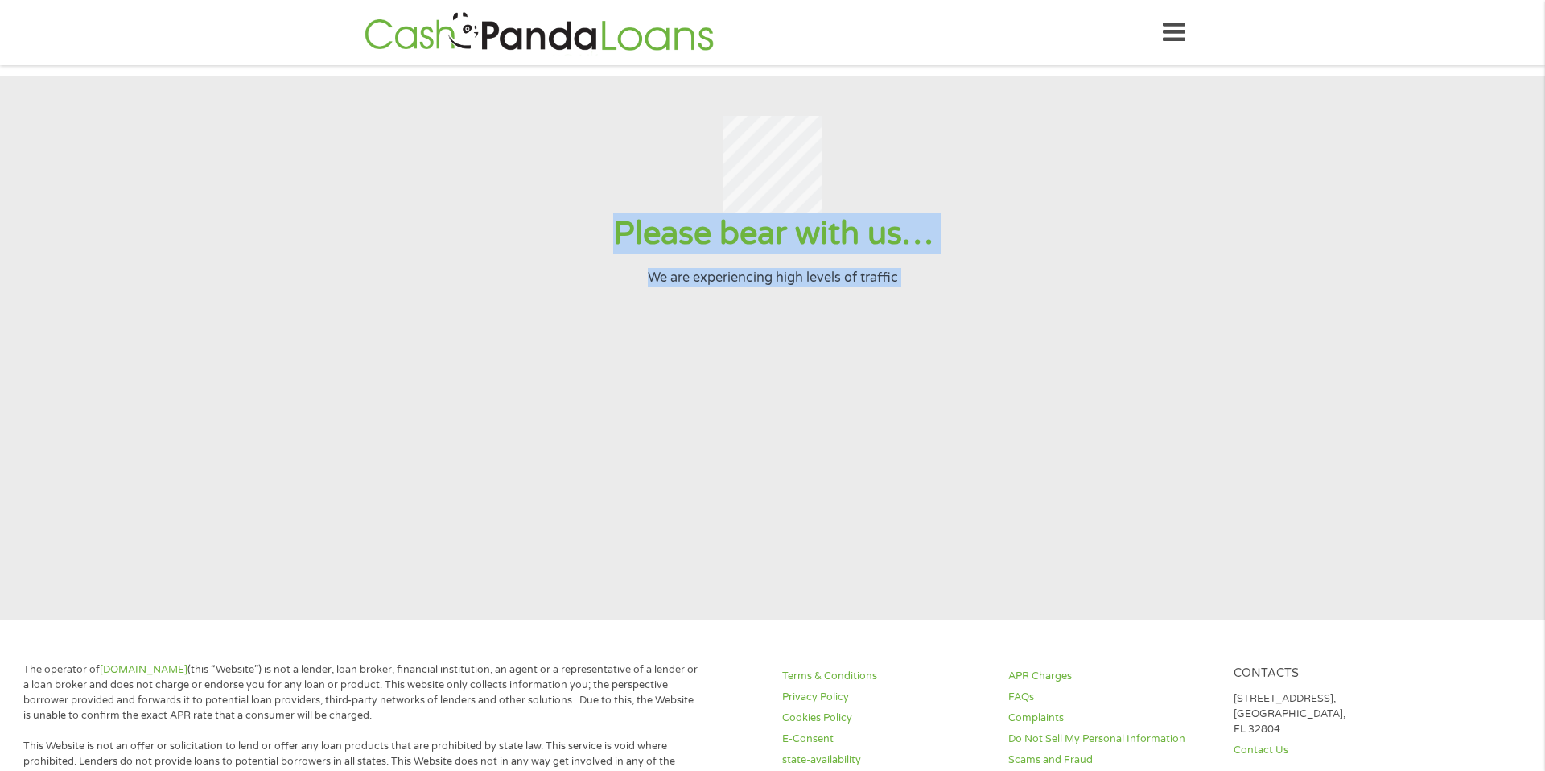
click at [1067, 418] on section "Please bear with us… We are experiencing high levels of traffic" at bounding box center [772, 347] width 1545 height 543
